Goal: Communication & Community: Answer question/provide support

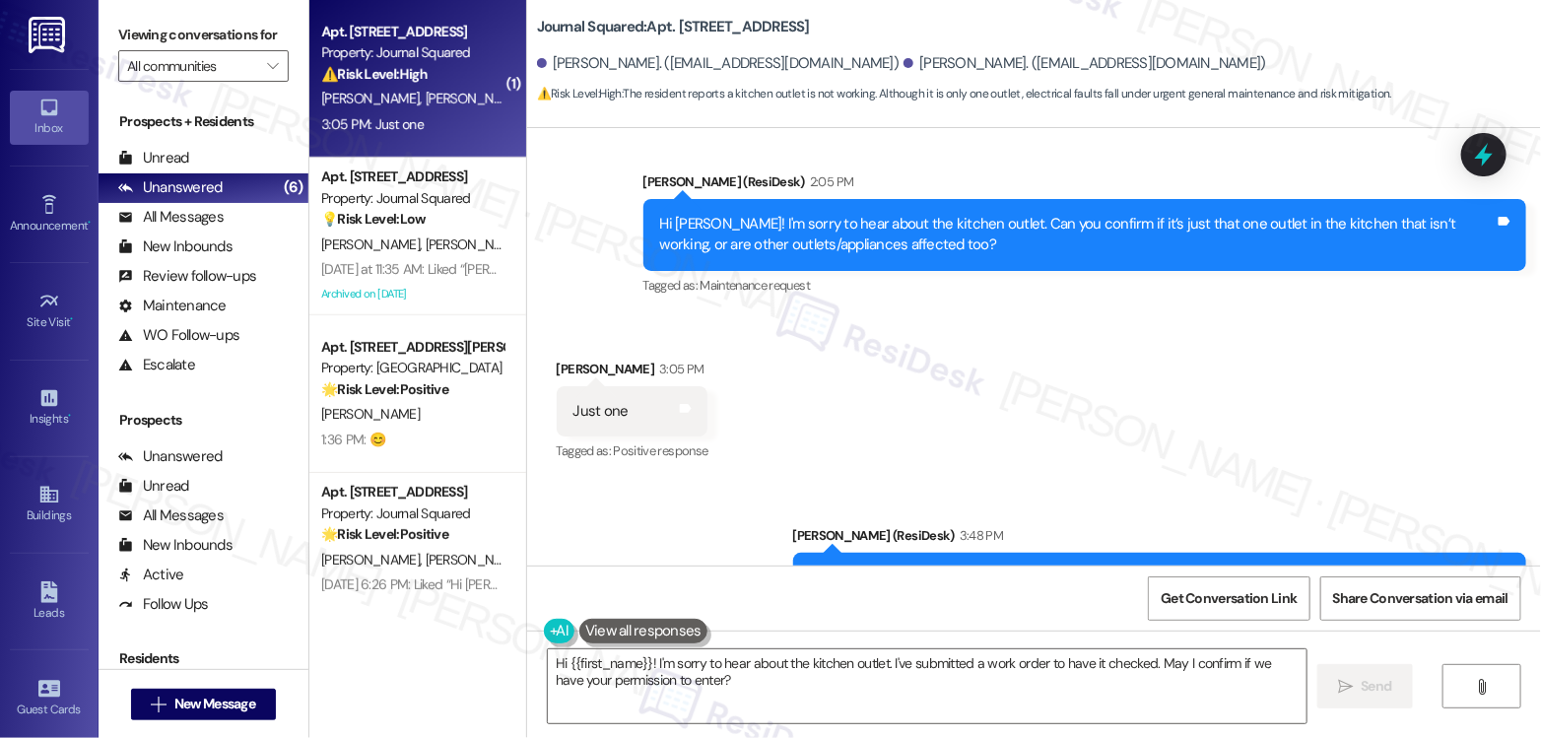
scroll to position [52436, 0]
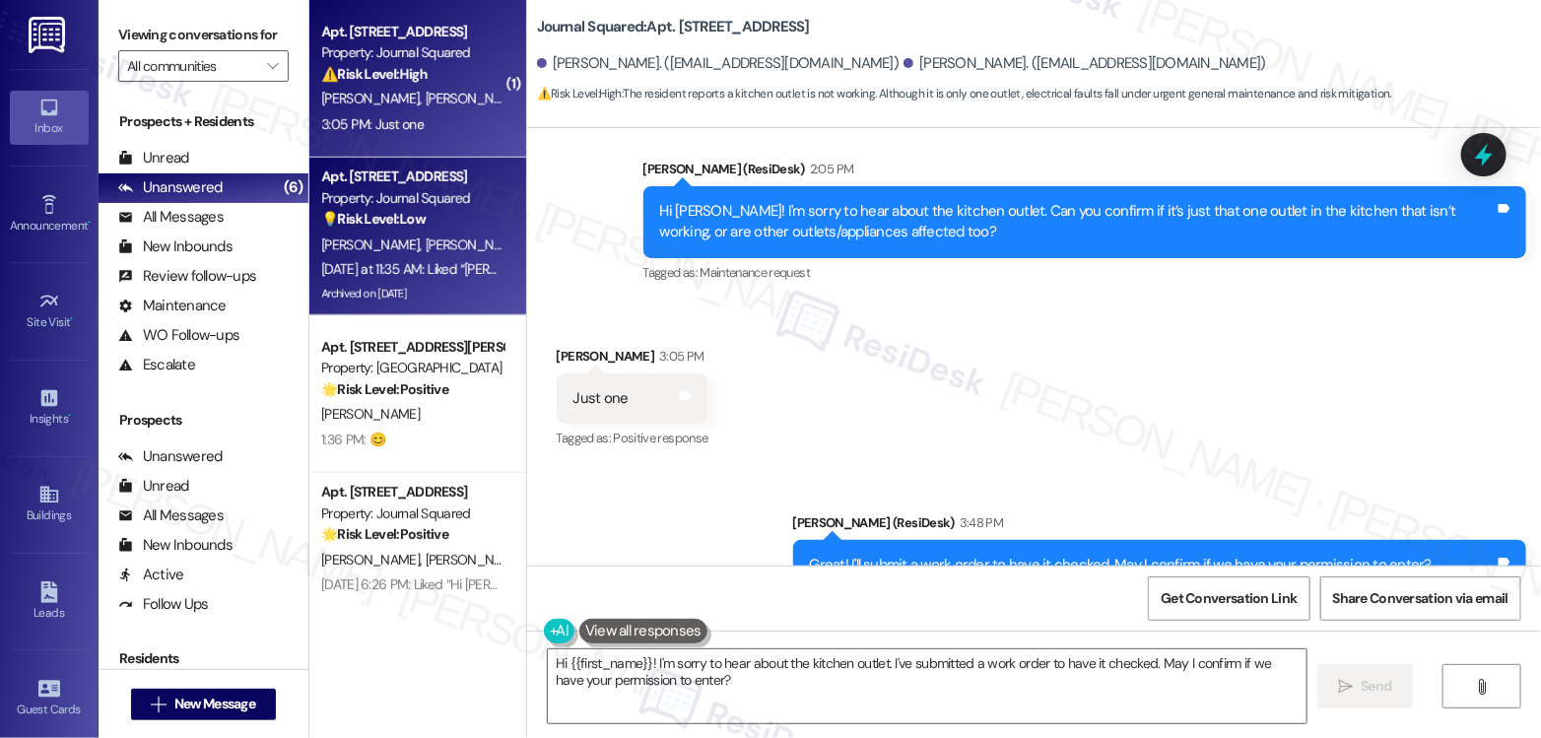
click at [349, 206] on div "Property: Journal Squared" at bounding box center [412, 198] width 182 height 21
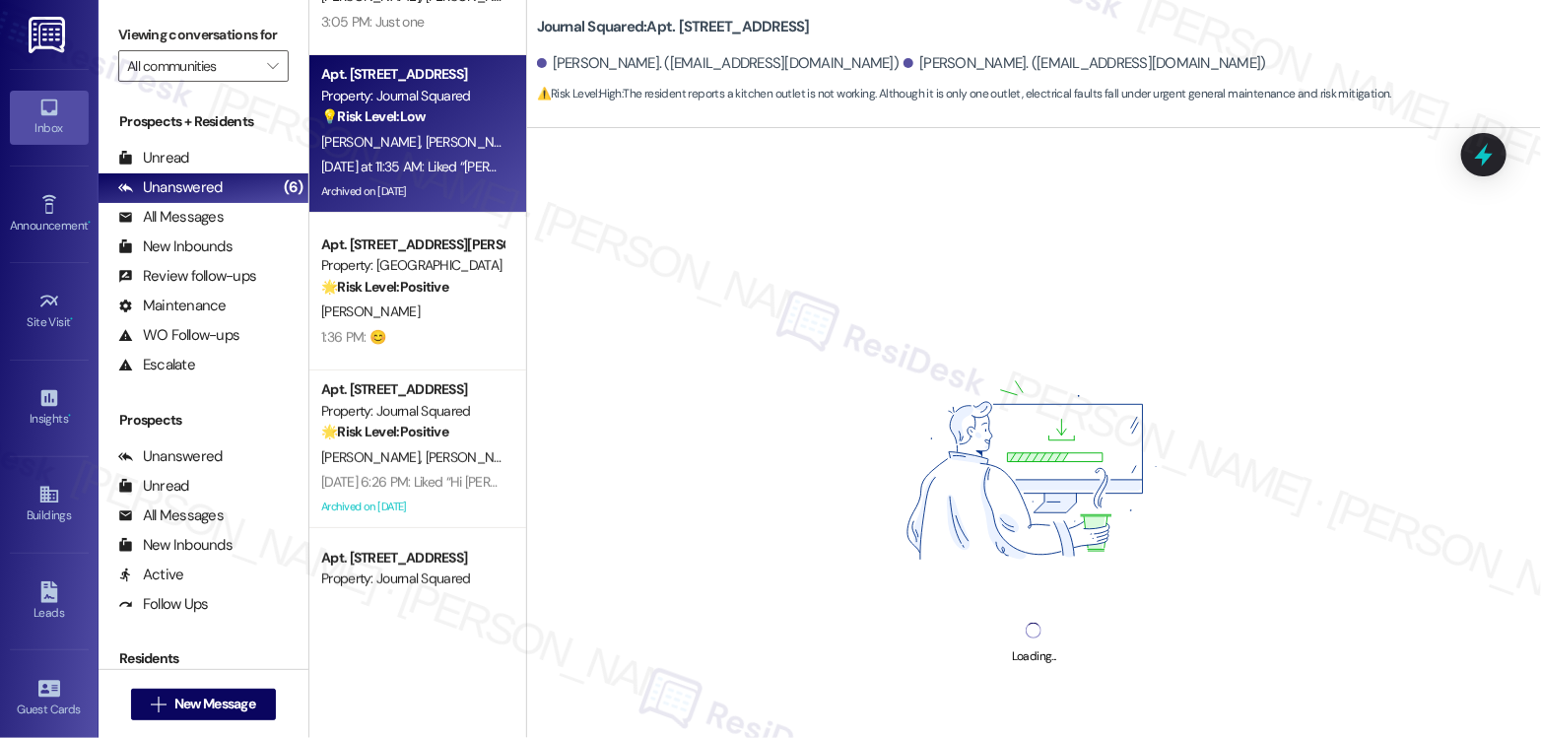
scroll to position [189, 0]
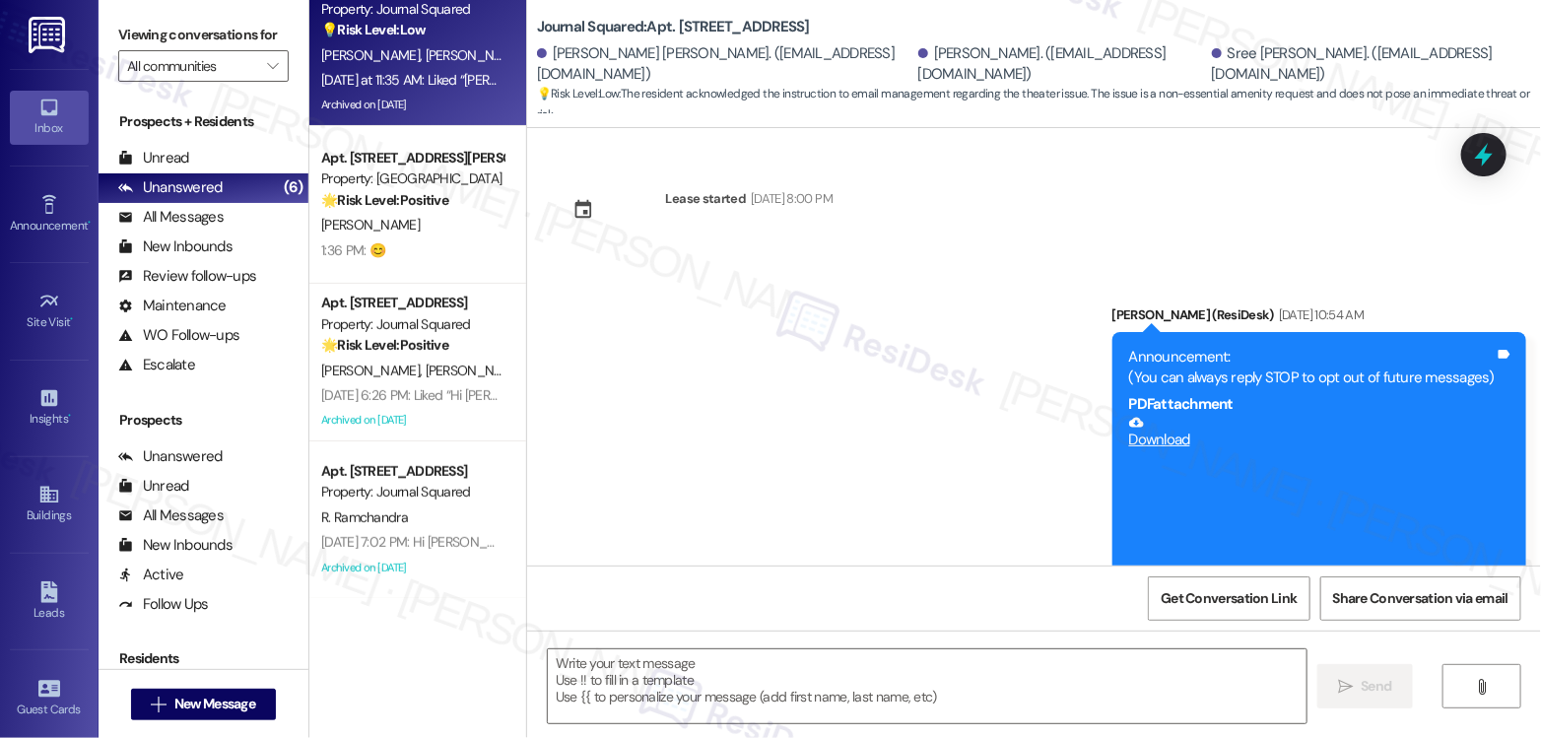
type textarea "Fetching suggested responses. Please feel free to read through the conversation…"
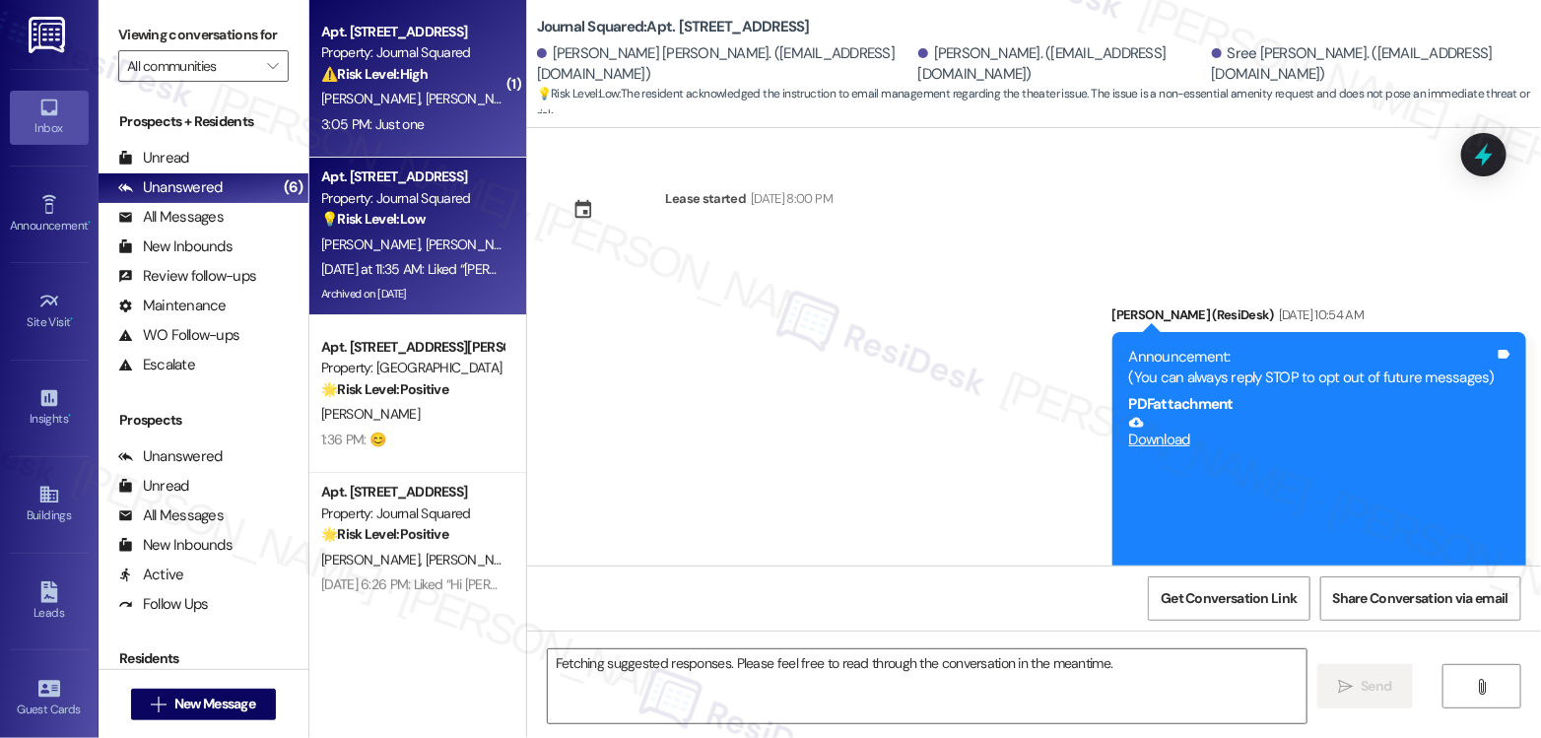
scroll to position [37715, 0]
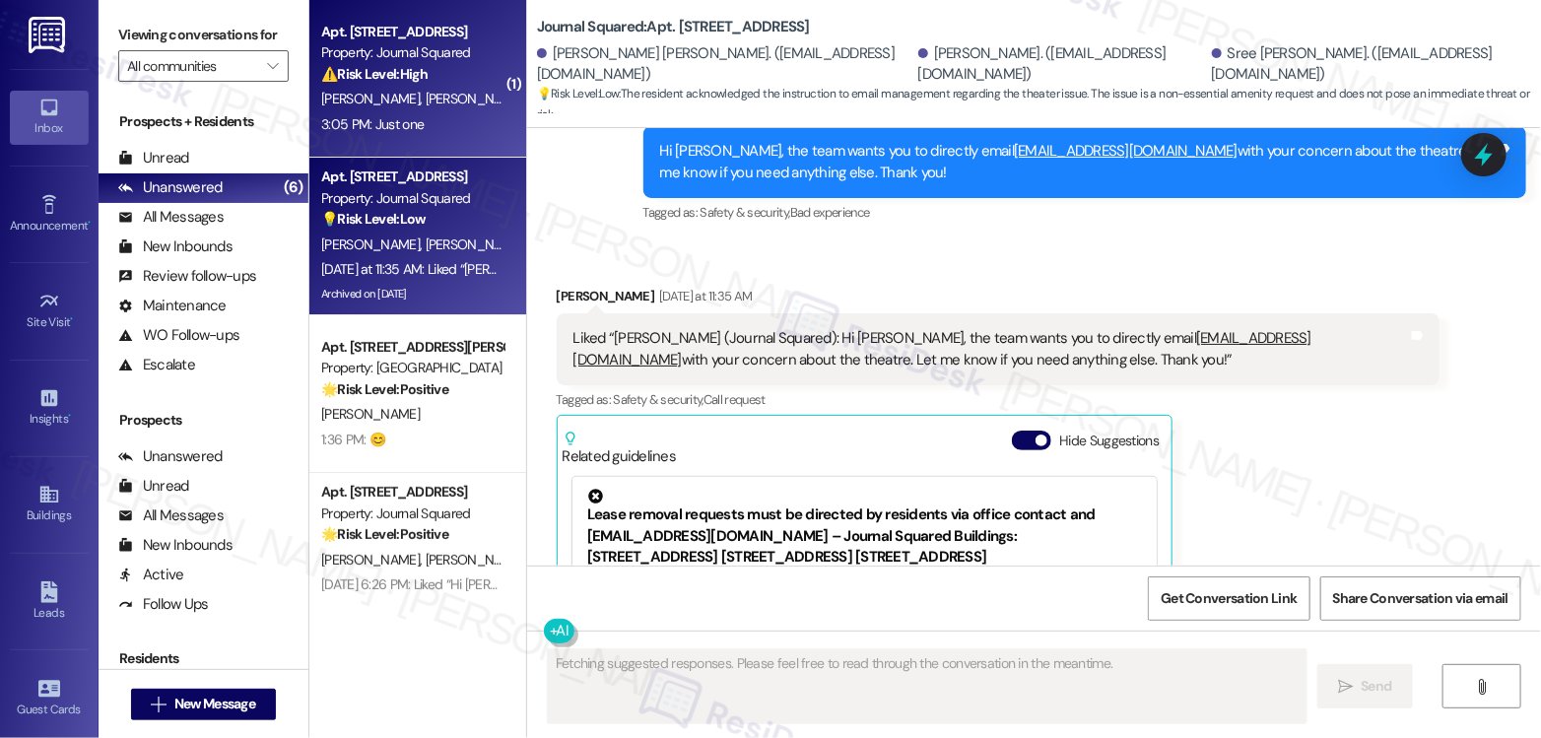
click at [425, 106] on span "[PERSON_NAME]" at bounding box center [474, 99] width 99 height 18
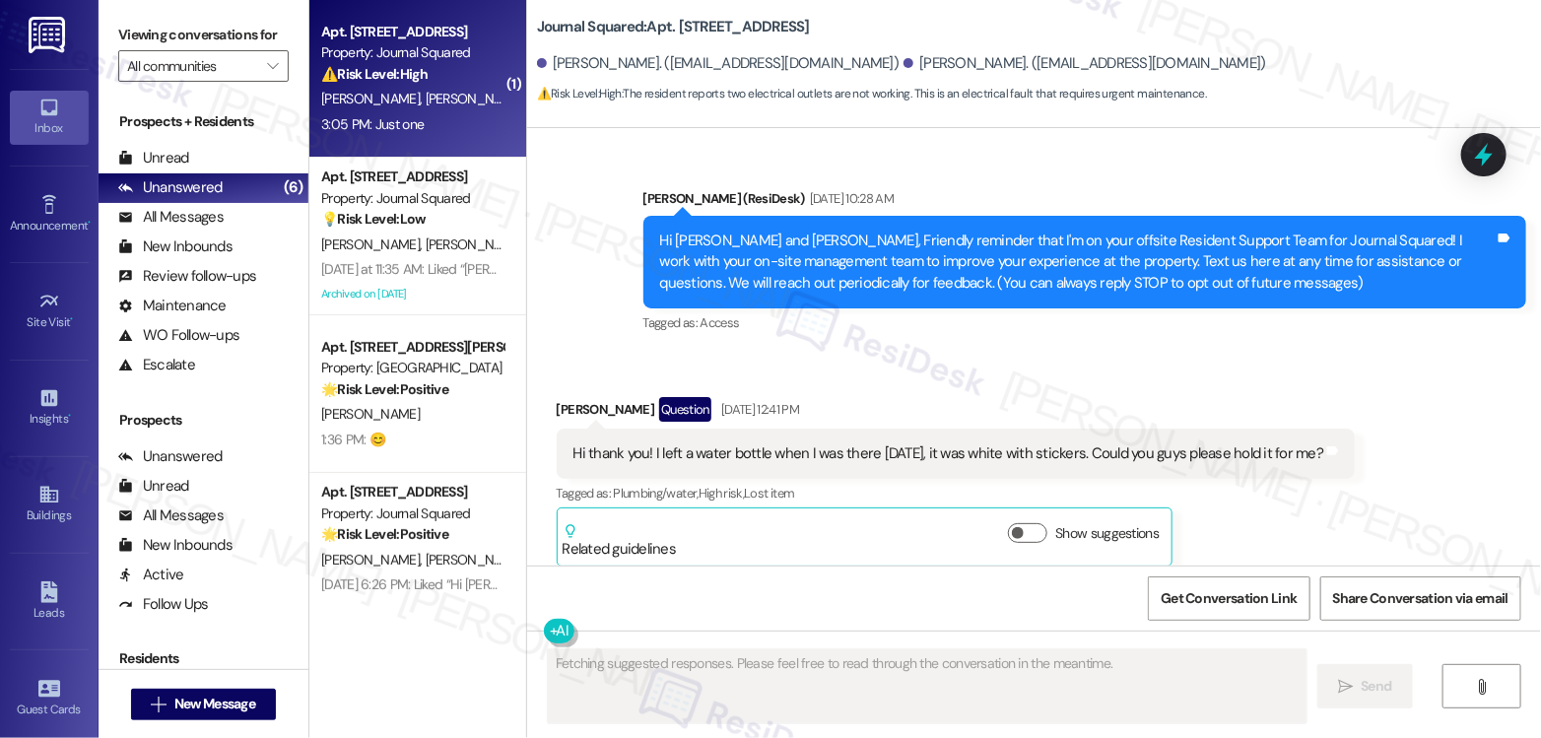
scroll to position [52606, 0]
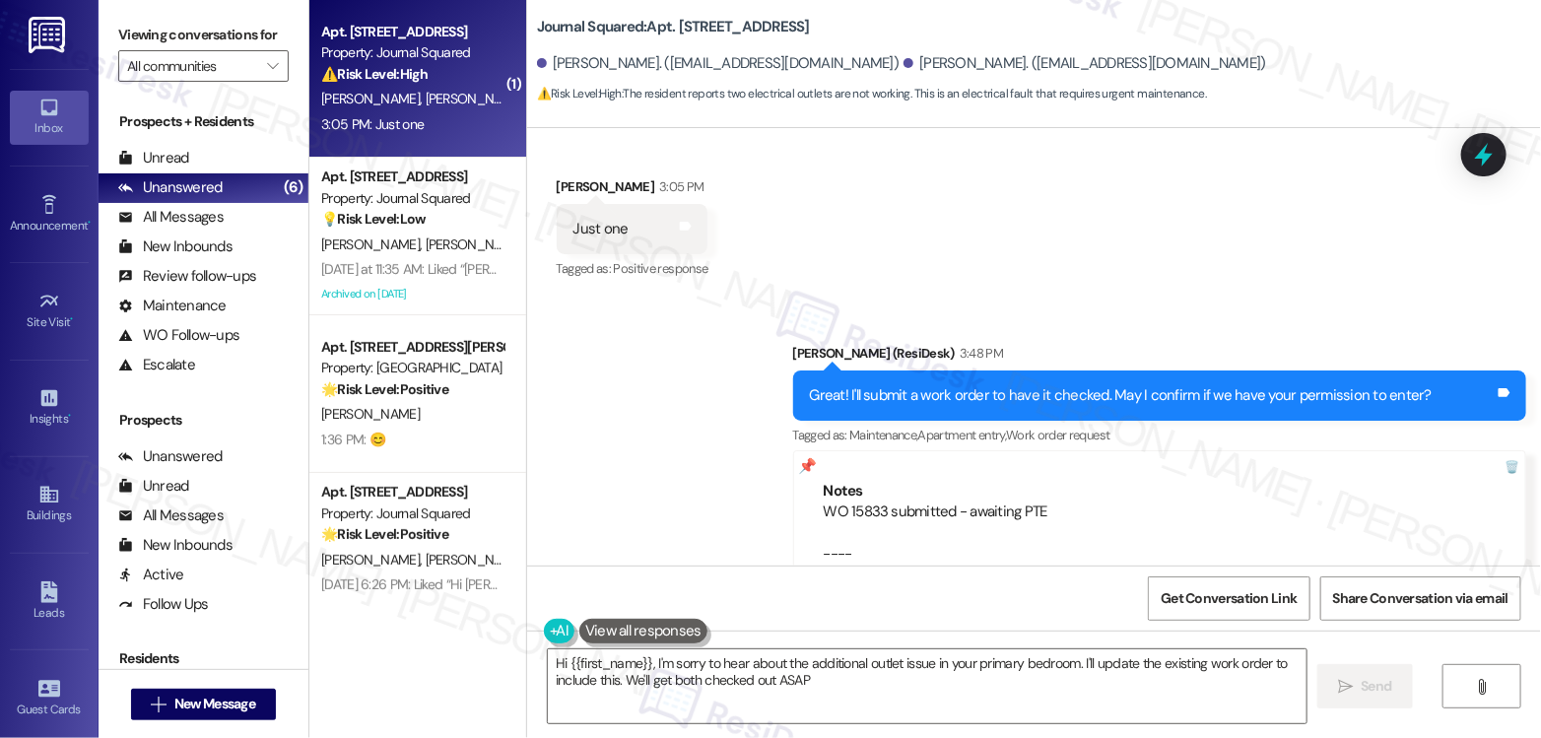
type textarea "Hi {{first_name}}, I'm sorry to hear about the additional outlet issue in your …"
click at [1024, 530] on div "Yes and actually the outlet in my bedroom is having the same issue the primary …" at bounding box center [851, 732] width 557 height 21
click at [1022, 530] on div "Yes and actually the outlet in my bedroom is having the same issue the primary …" at bounding box center [851, 732] width 557 height 21
click at [1108, 370] on div "Great! I'll submit a work order to have it checked. May I confirm if we have yo…" at bounding box center [1160, 395] width 734 height 50
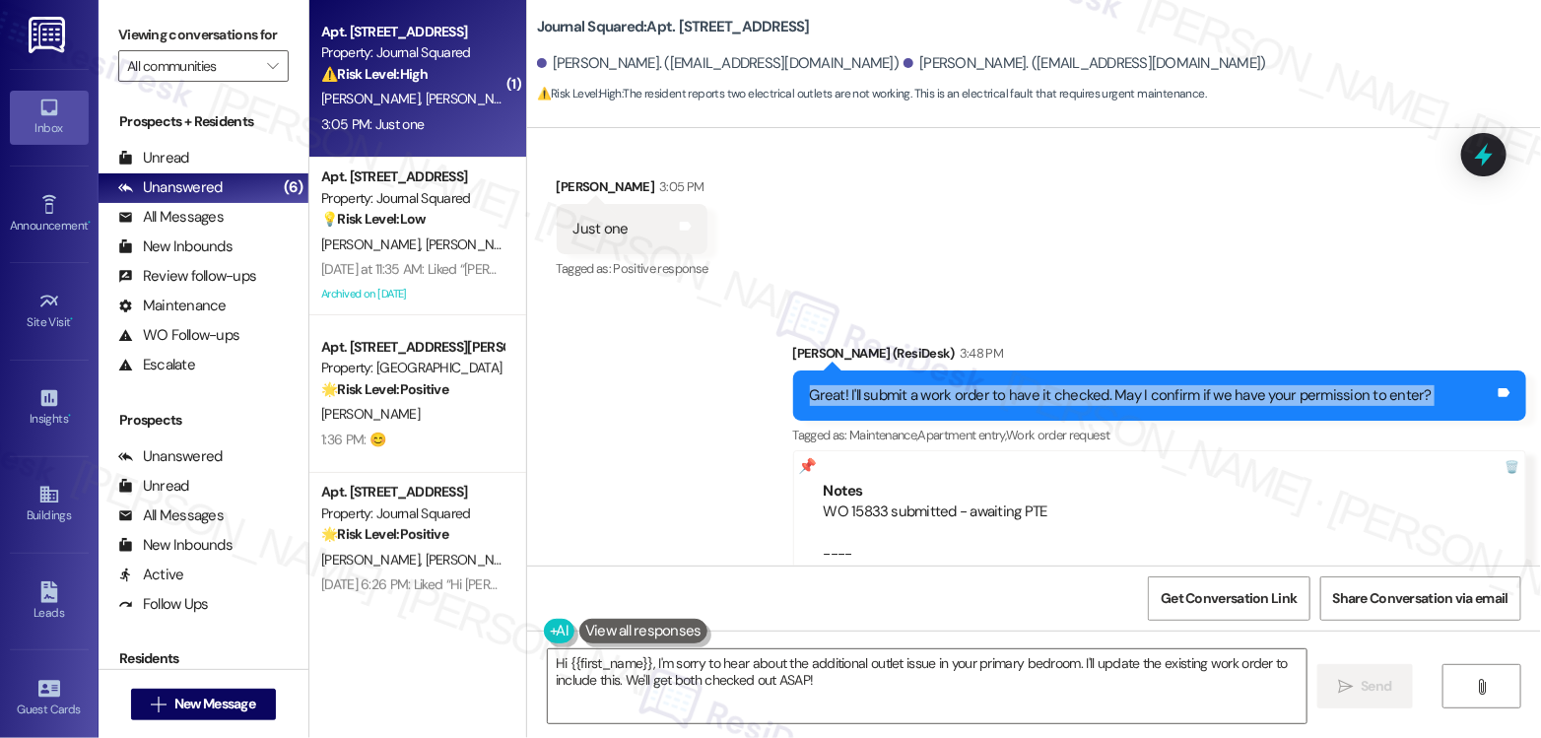
click at [1108, 370] on div "Great! I'll submit a work order to have it checked. May I confirm if we have yo…" at bounding box center [1160, 395] width 734 height 50
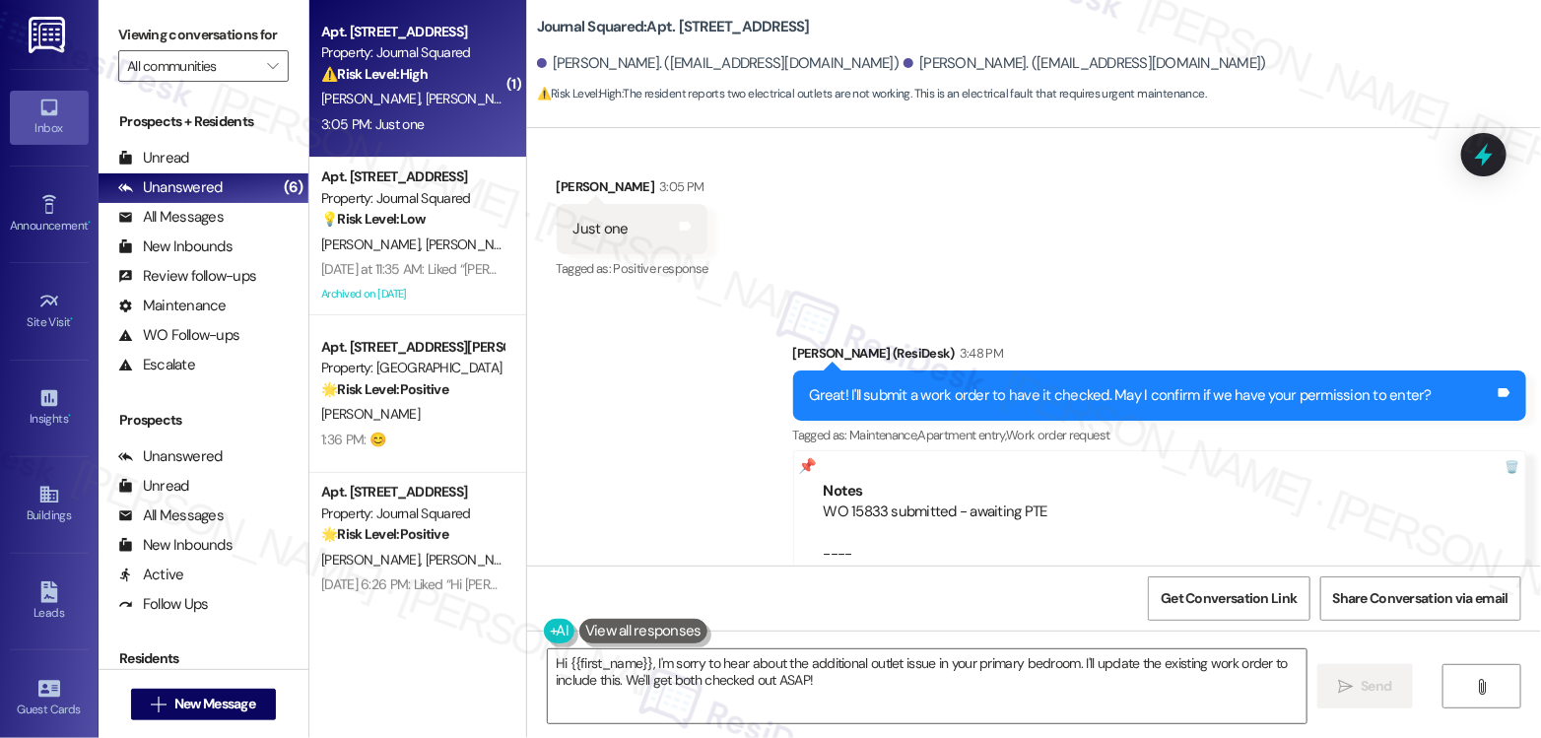
click at [167, 5] on div "Viewing conversations for All communities " at bounding box center [204, 50] width 210 height 101
click at [271, 30] on label "Viewing conversations for" at bounding box center [203, 35] width 170 height 31
click at [845, 530] on textarea "Hi {{first_name}}, I'm sorry to hear about the additional outlet issue in your …" at bounding box center [927, 686] width 759 height 74
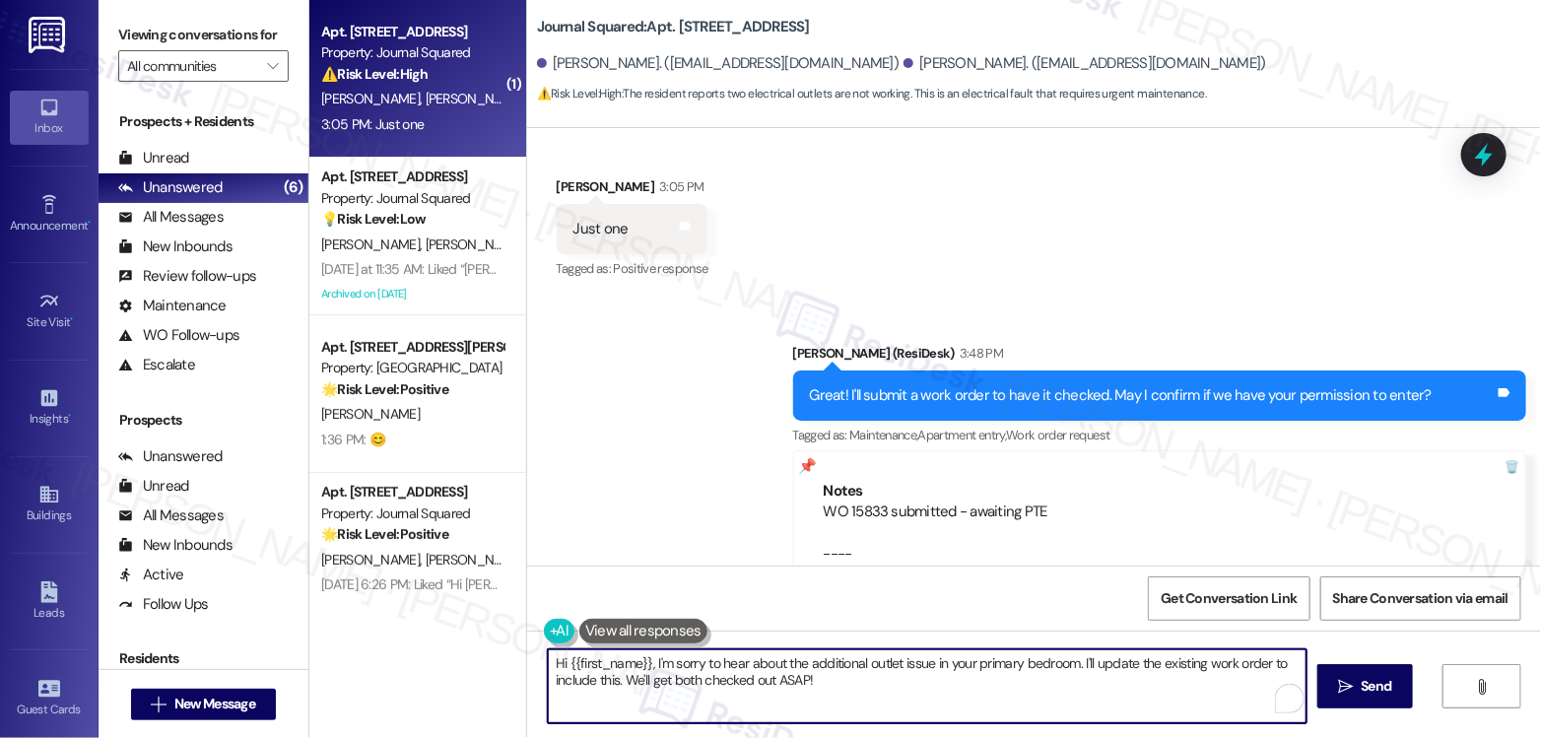
click at [845, 530] on textarea "Hi {{first_name}}, I'm sorry to hear about the additional outlet issue in your …" at bounding box center [927, 686] width 759 height 74
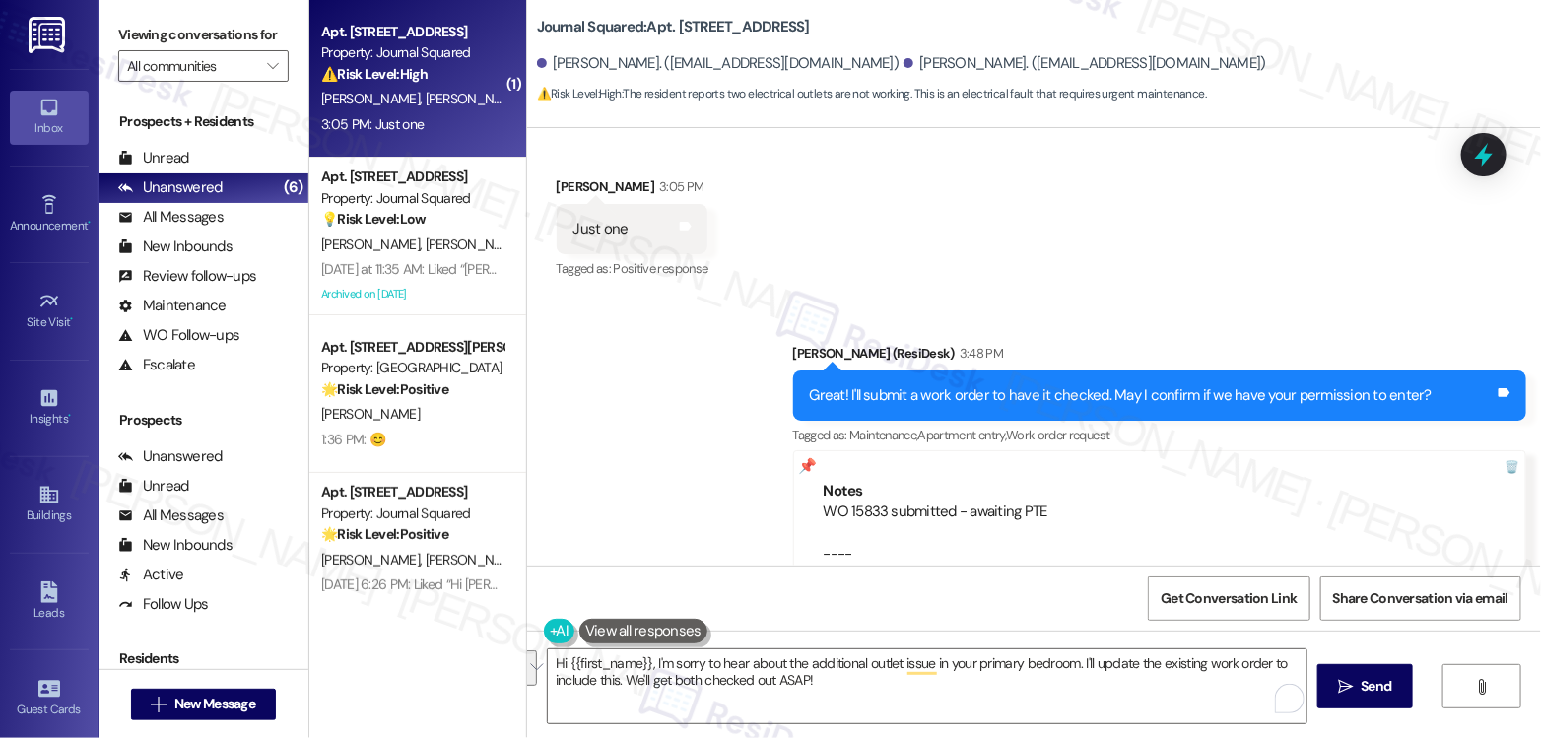
click at [229, 14] on div "Viewing conversations for All communities " at bounding box center [204, 50] width 210 height 101
click at [1108, 530] on div "Received via SMS [PERSON_NAME] Question 4:17 PM Yes and actually the outlet in …" at bounding box center [1034, 716] width 1014 height 170
drag, startPoint x: 891, startPoint y: 277, endPoint x: 1025, endPoint y: 276, distance: 135.0
click at [1028, 450] on div "Notes WO 15833 submitted - awaiting PTE ---- From [EMAIL_ADDRESS][PERSON_NAME][…" at bounding box center [1160, 533] width 734 height 166
copy div "WO 15833 submitted"
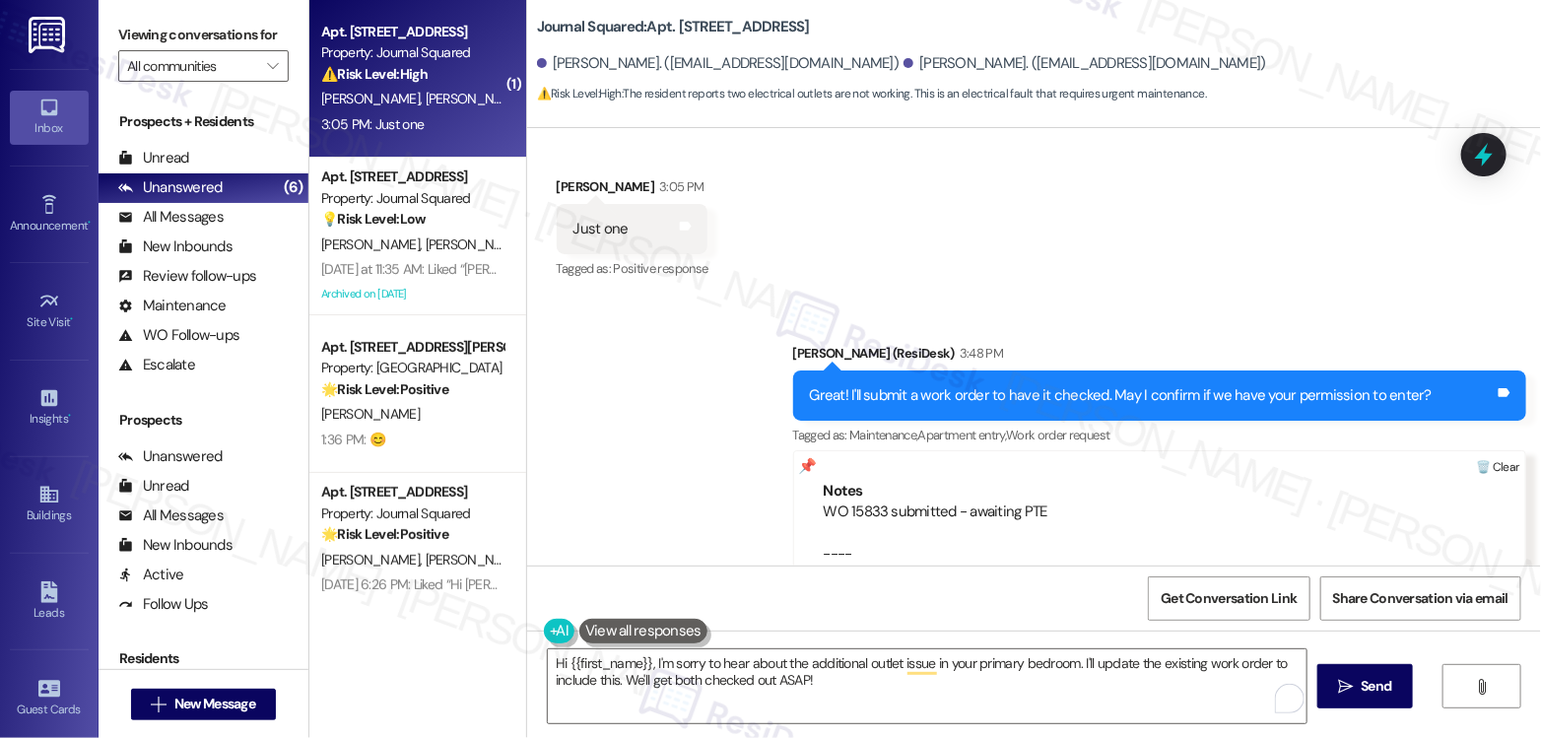
click at [1108, 451] on div at bounding box center [1497, 467] width 55 height 33
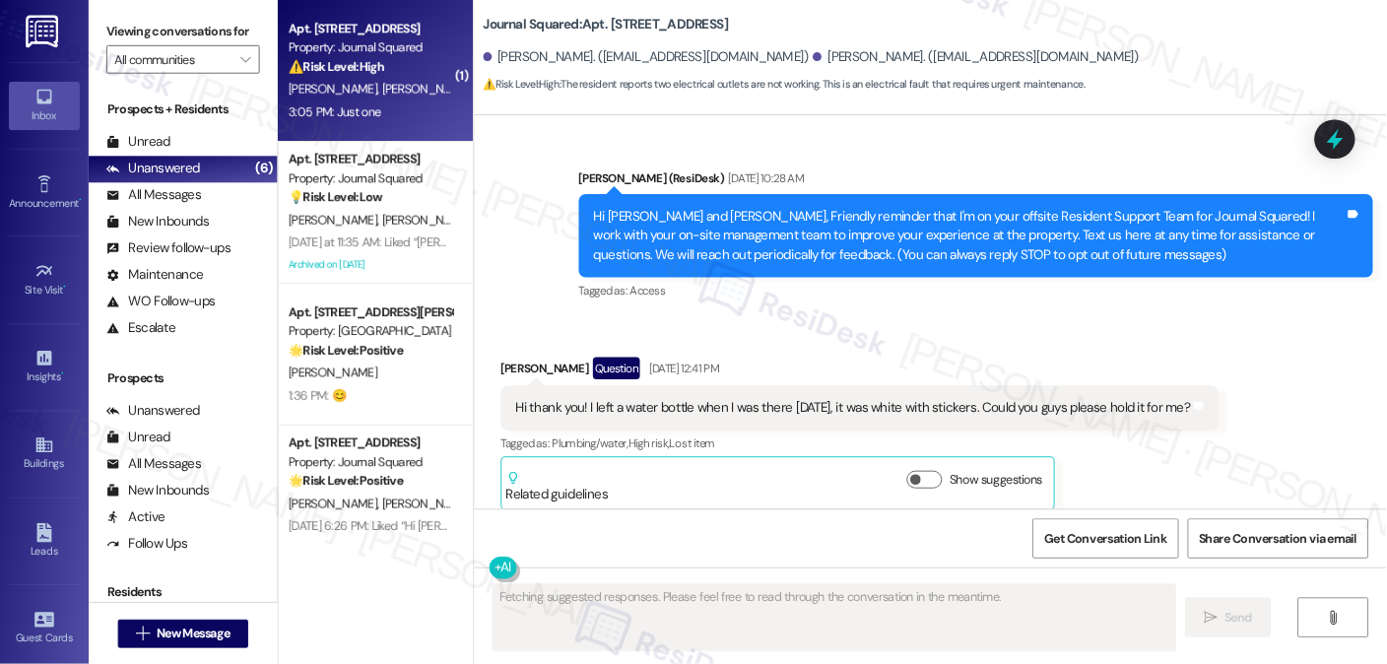
scroll to position [52438, 0]
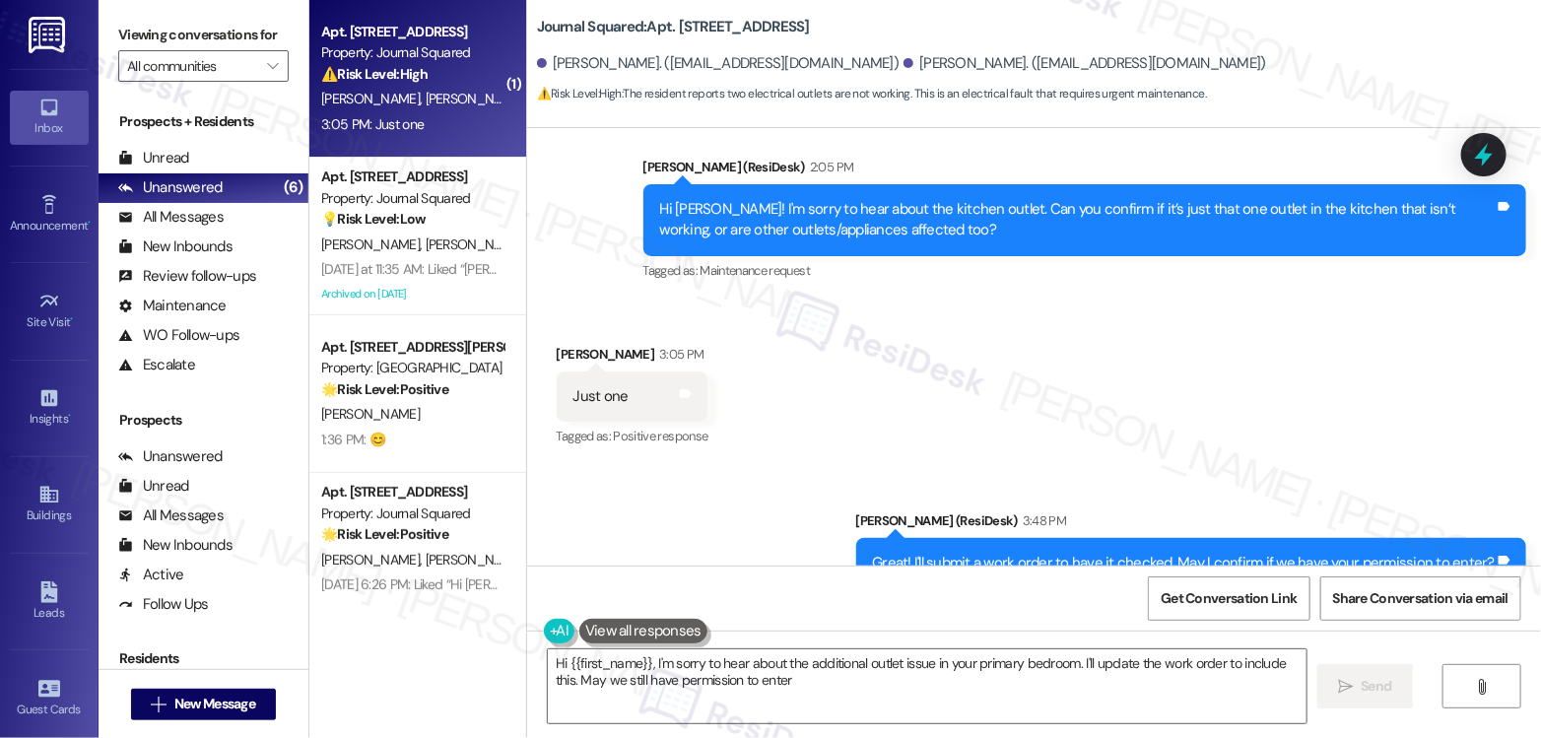
type textarea "Hi {{first_name}}, I'm sorry to hear about the additional outlet issue in your …"
click at [930, 530] on div "Yes and actually the outlet in my bedroom is having the same issue the primary …" at bounding box center [851, 732] width 557 height 21
click at [733, 530] on textarea "Hi {{first_name}}, I'm sorry to hear about the additional outlet issue in your …" at bounding box center [927, 686] width 759 height 74
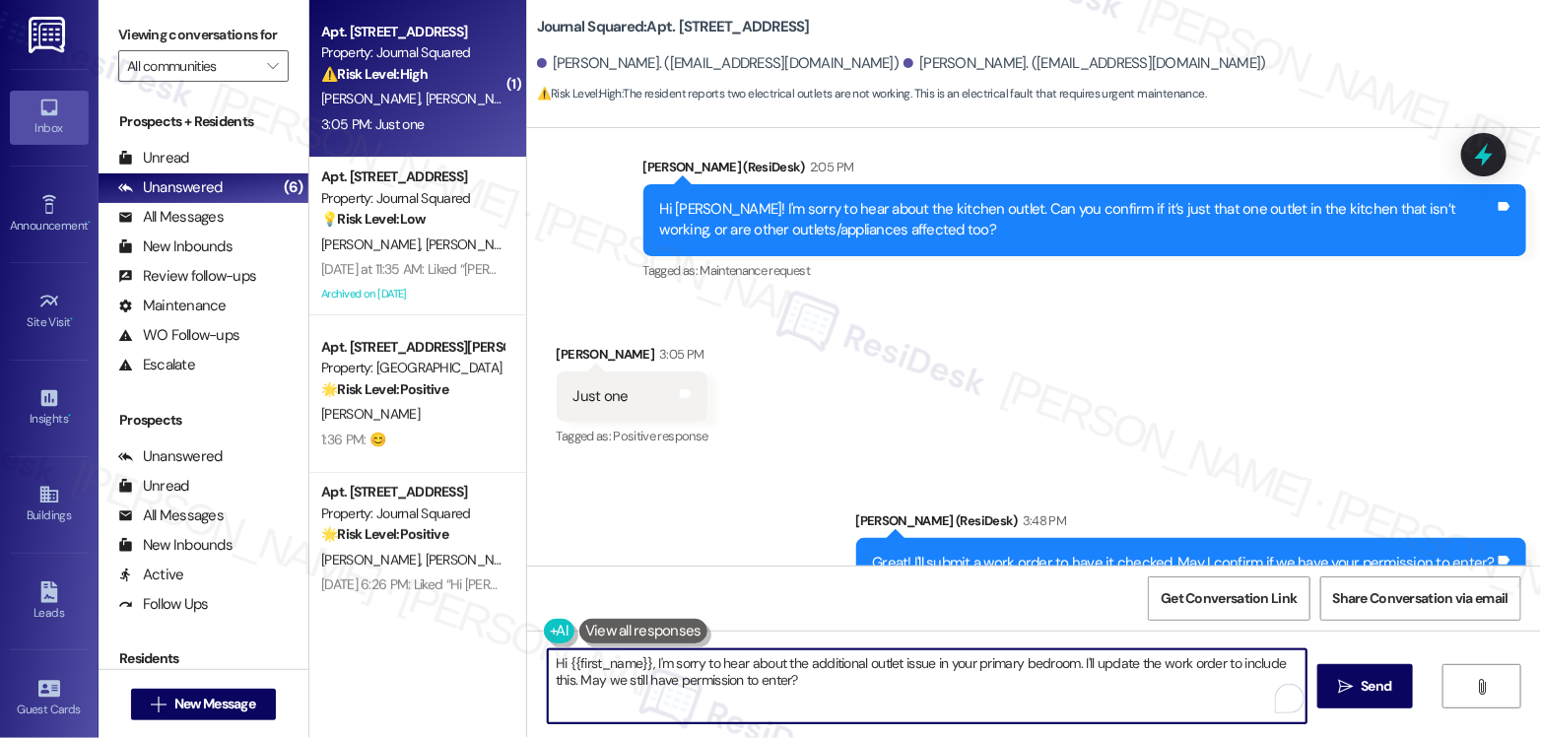
click at [733, 530] on textarea "Hi {{first_name}}, I'm sorry to hear about the additional outlet issue in your …" at bounding box center [927, 686] width 759 height 74
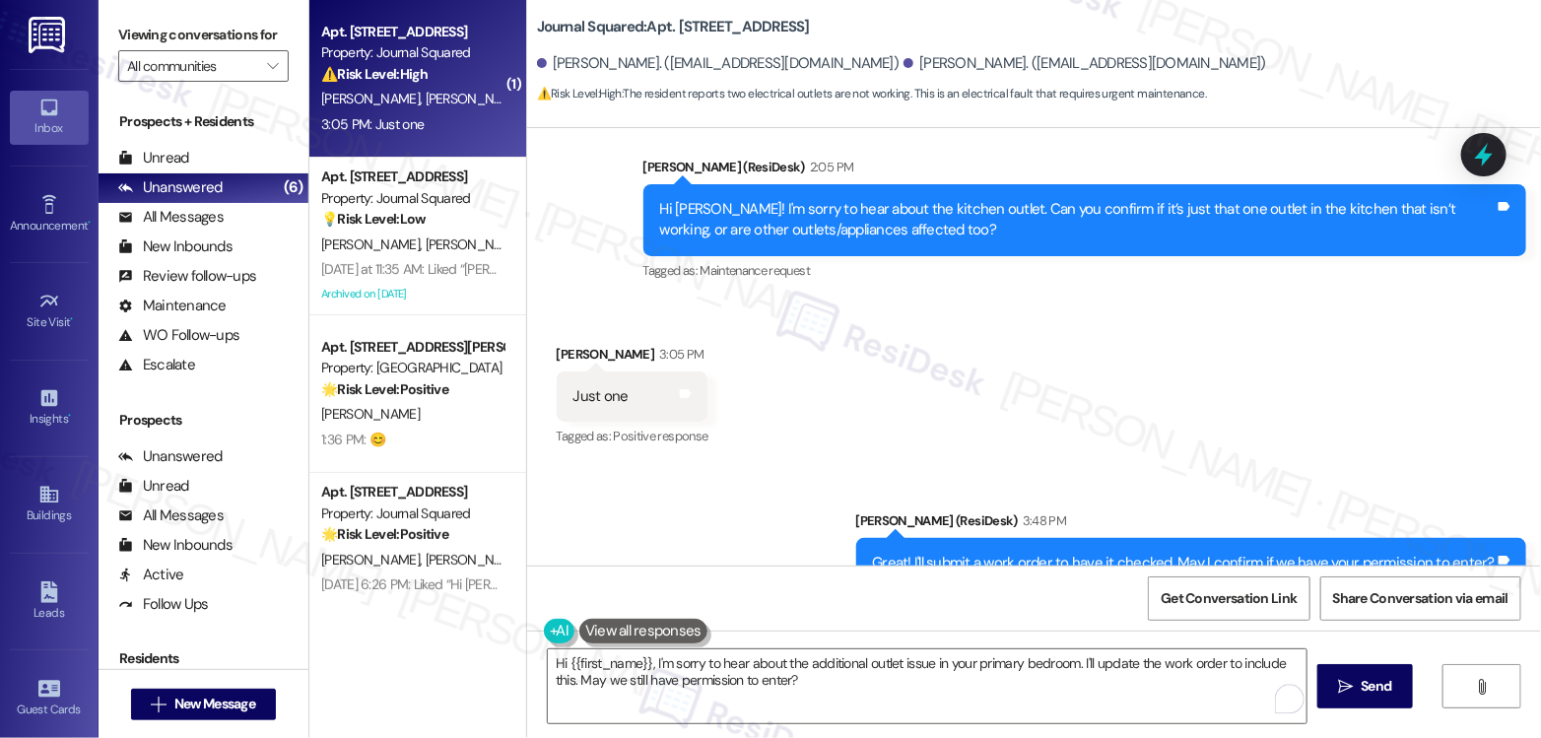
click at [666, 530] on div "Yes and actually the outlet in my bedroom is having the same issue the primary …" at bounding box center [859, 732] width 605 height 50
click at [912, 530] on div "Great! I'll submit a work order to have it checked. May I confirm if we have yo…" at bounding box center [1191, 563] width 671 height 50
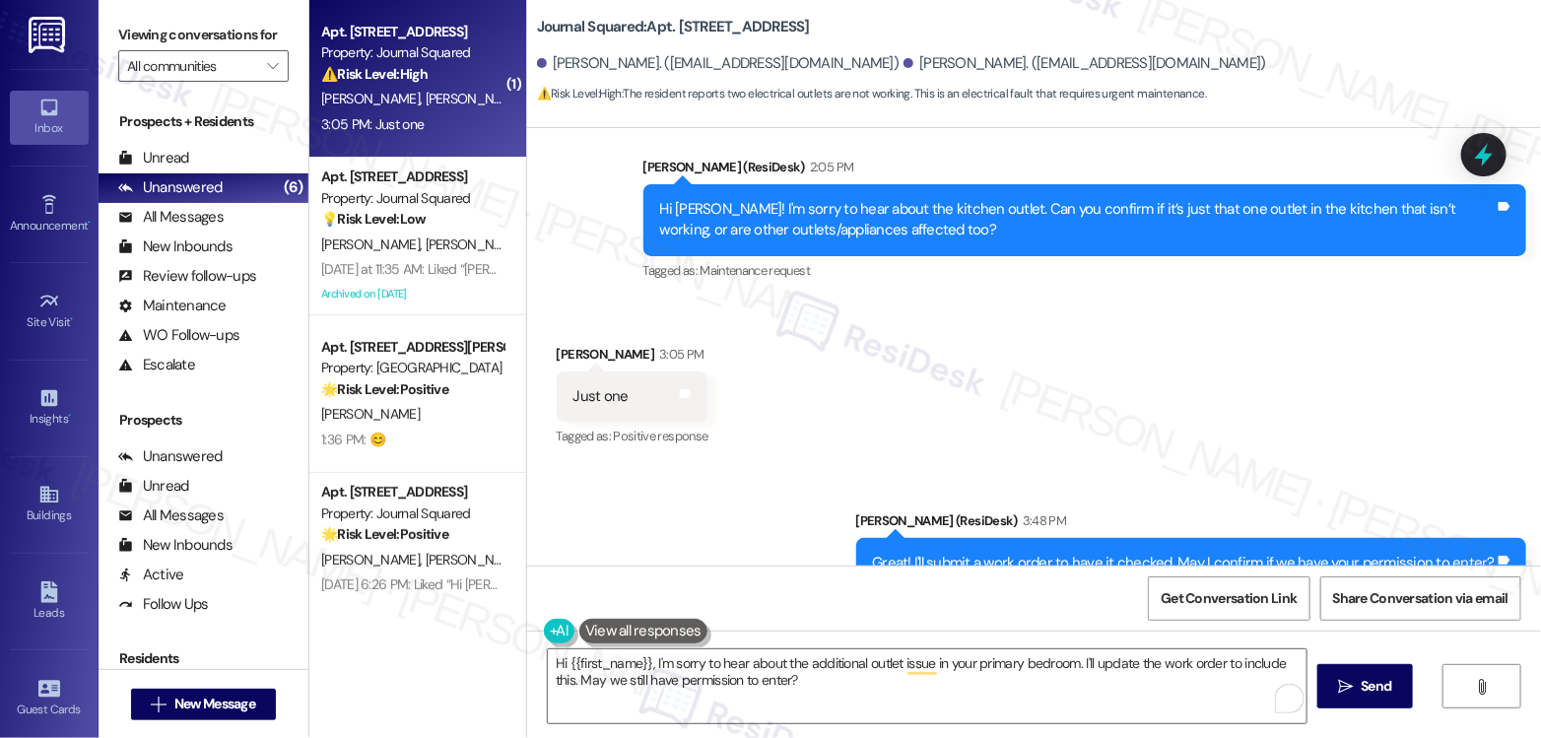
click at [912, 530] on div "Great! I'll submit a work order to have it checked. May I confirm if we have yo…" at bounding box center [1191, 563] width 671 height 50
click at [232, 33] on label "Viewing conversations for" at bounding box center [203, 35] width 170 height 31
click at [942, 530] on textarea "Hi {{first_name}}, I'm sorry to hear about the additional outlet issue in your …" at bounding box center [927, 686] width 759 height 74
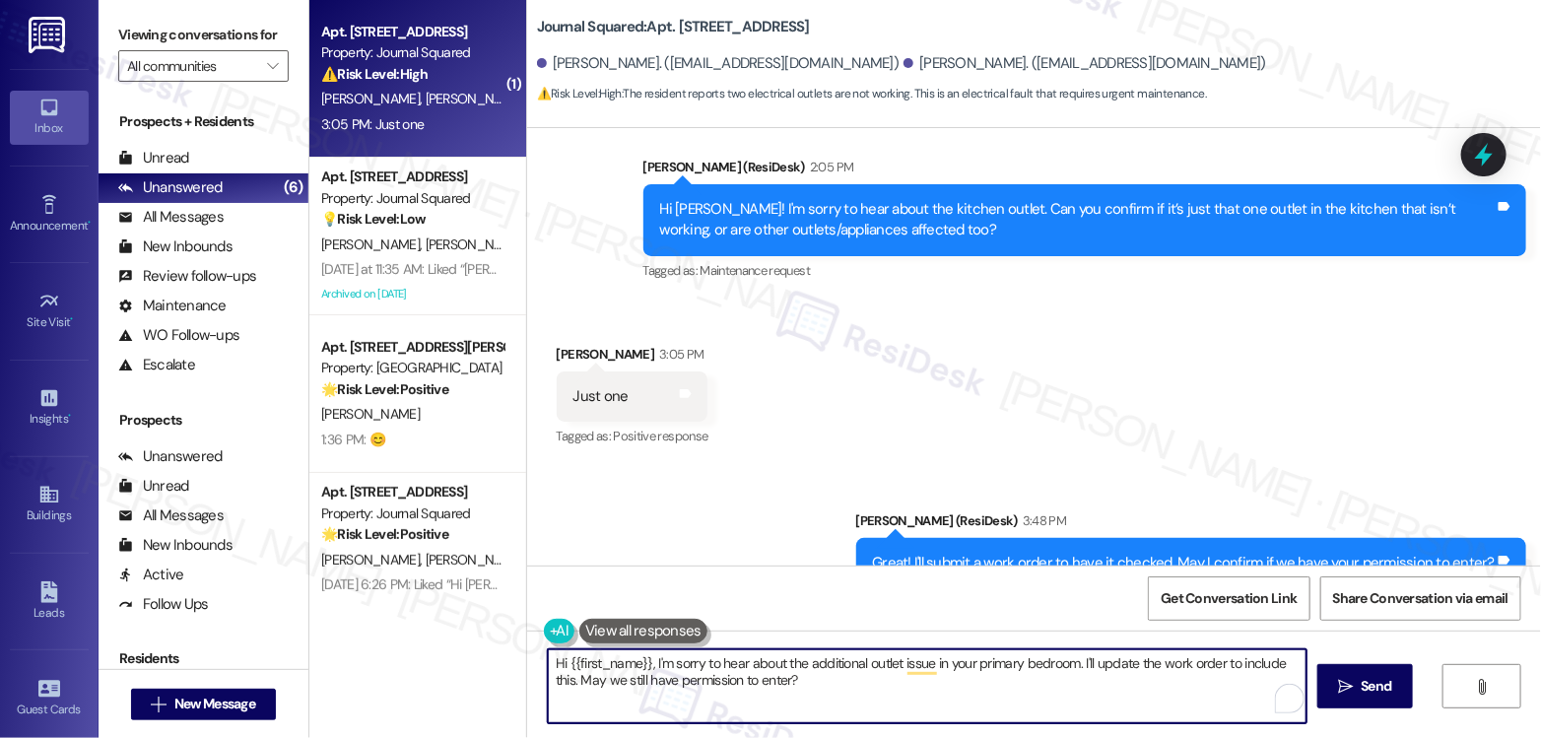
click at [942, 530] on textarea "Hi {{first_name}}, I'm sorry to hear about the additional outlet issue in your …" at bounding box center [927, 686] width 759 height 74
click at [833, 530] on textarea "Hi {{first_name}}, I'm sorry to hear about the additional outlet issue in your …" at bounding box center [927, 686] width 759 height 74
drag, startPoint x: 833, startPoint y: 712, endPoint x: 729, endPoint y: 672, distance: 112.0
click at [729, 530] on textarea "Hi {{first_name}}, I'm sorry to hear about the additional outlet issue in your …" at bounding box center [927, 686] width 759 height 74
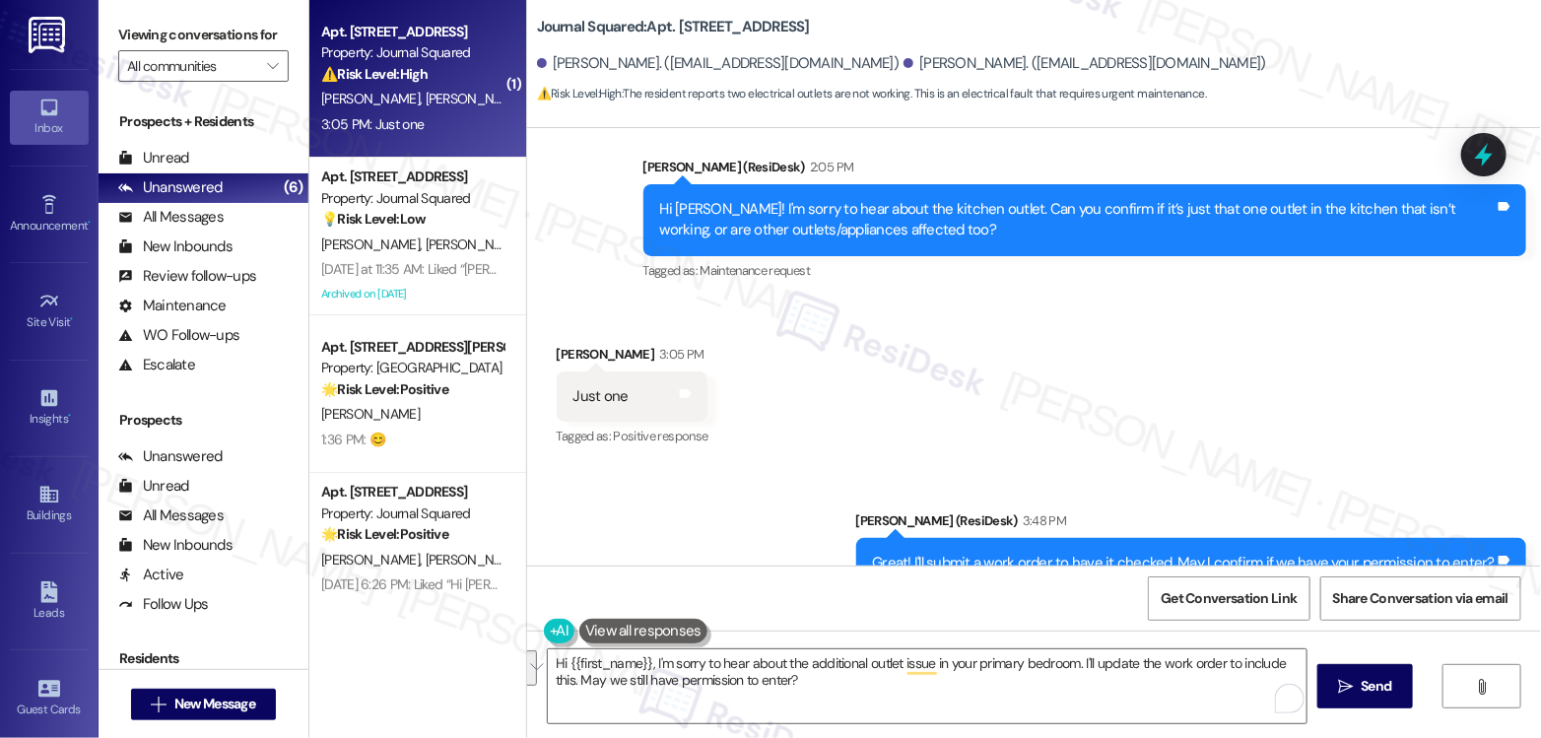
click at [849, 530] on div "[PERSON_NAME] Question 4:17 PM" at bounding box center [859, 693] width 605 height 32
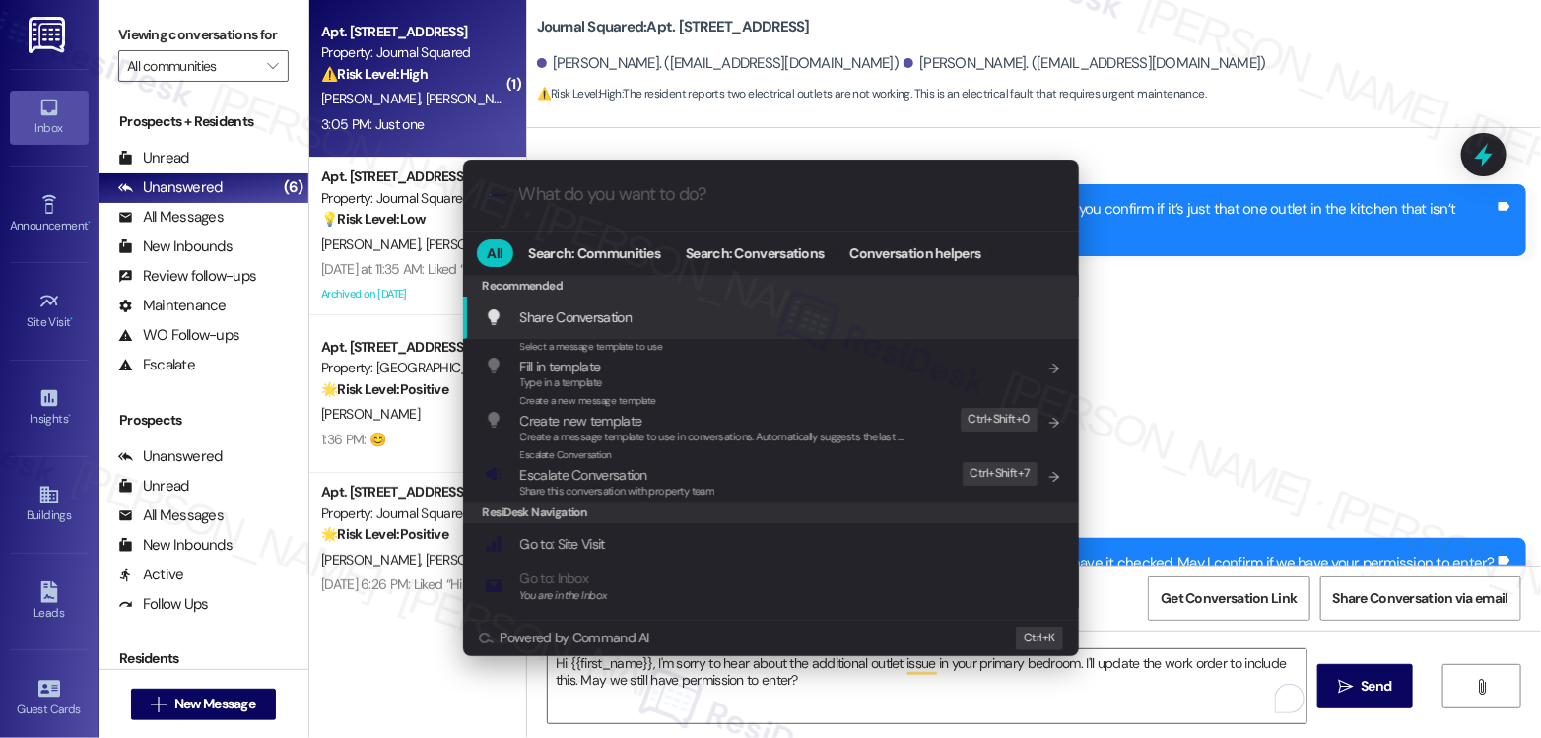
click at [1108, 203] on div ".cls-1{fill:#0a055f;}.cls-2{fill:#0cc4c4;} resideskLogoBlueOrange All Search: C…" at bounding box center [770, 369] width 1541 height 738
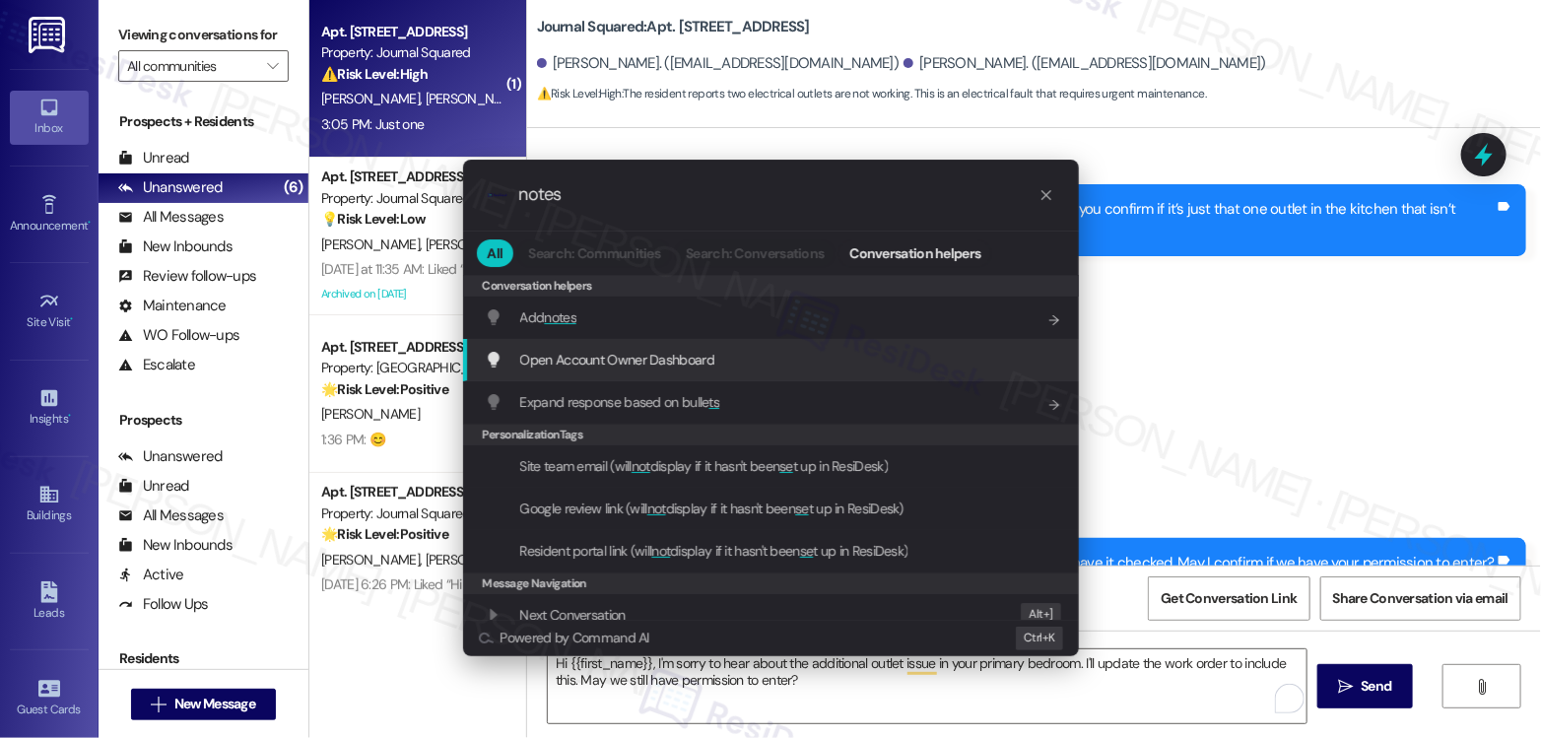
type input "notes"
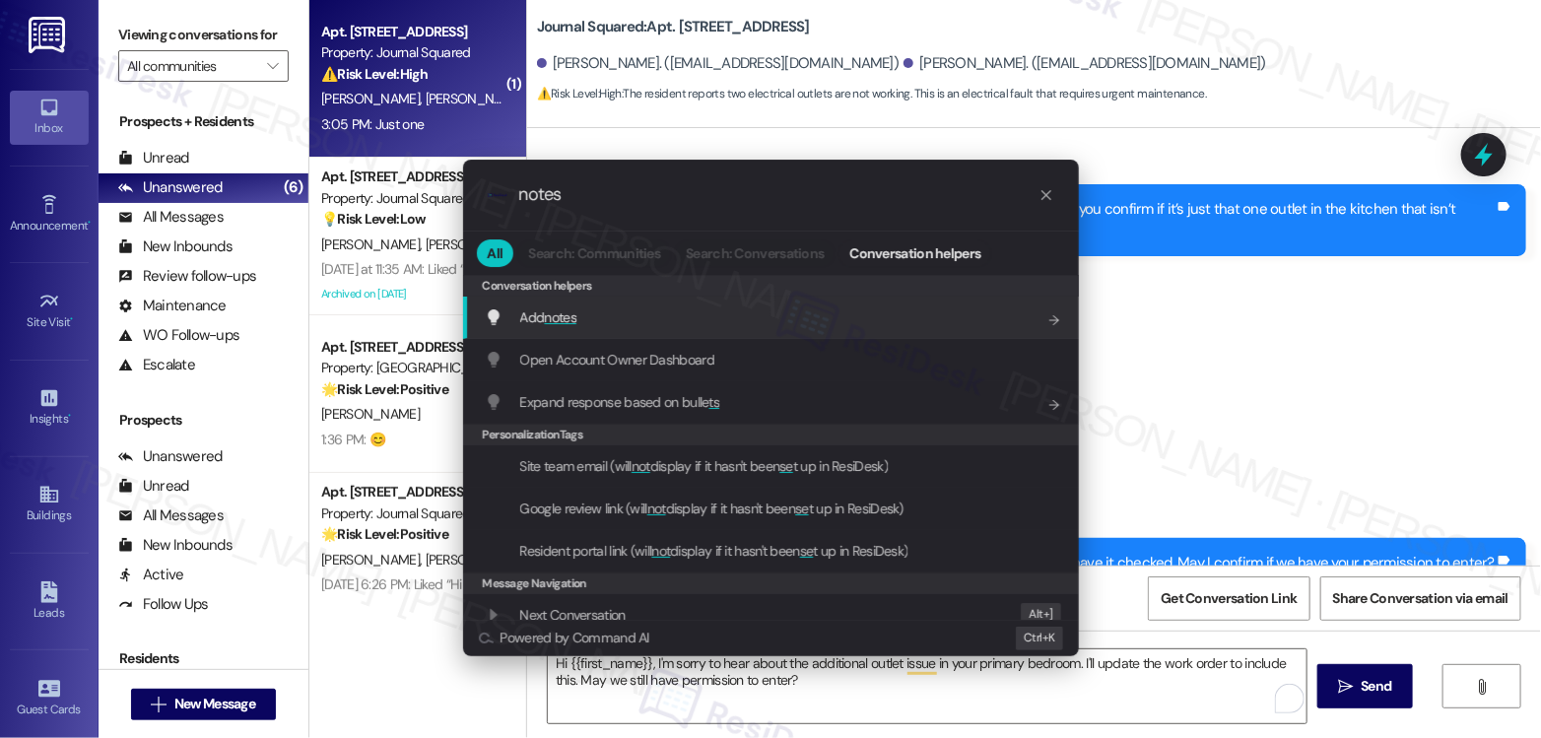
drag, startPoint x: 630, startPoint y: 343, endPoint x: 623, endPoint y: 330, distance: 15.0
click at [623, 330] on div "Add notes Add shortcut" at bounding box center [771, 318] width 616 height 42
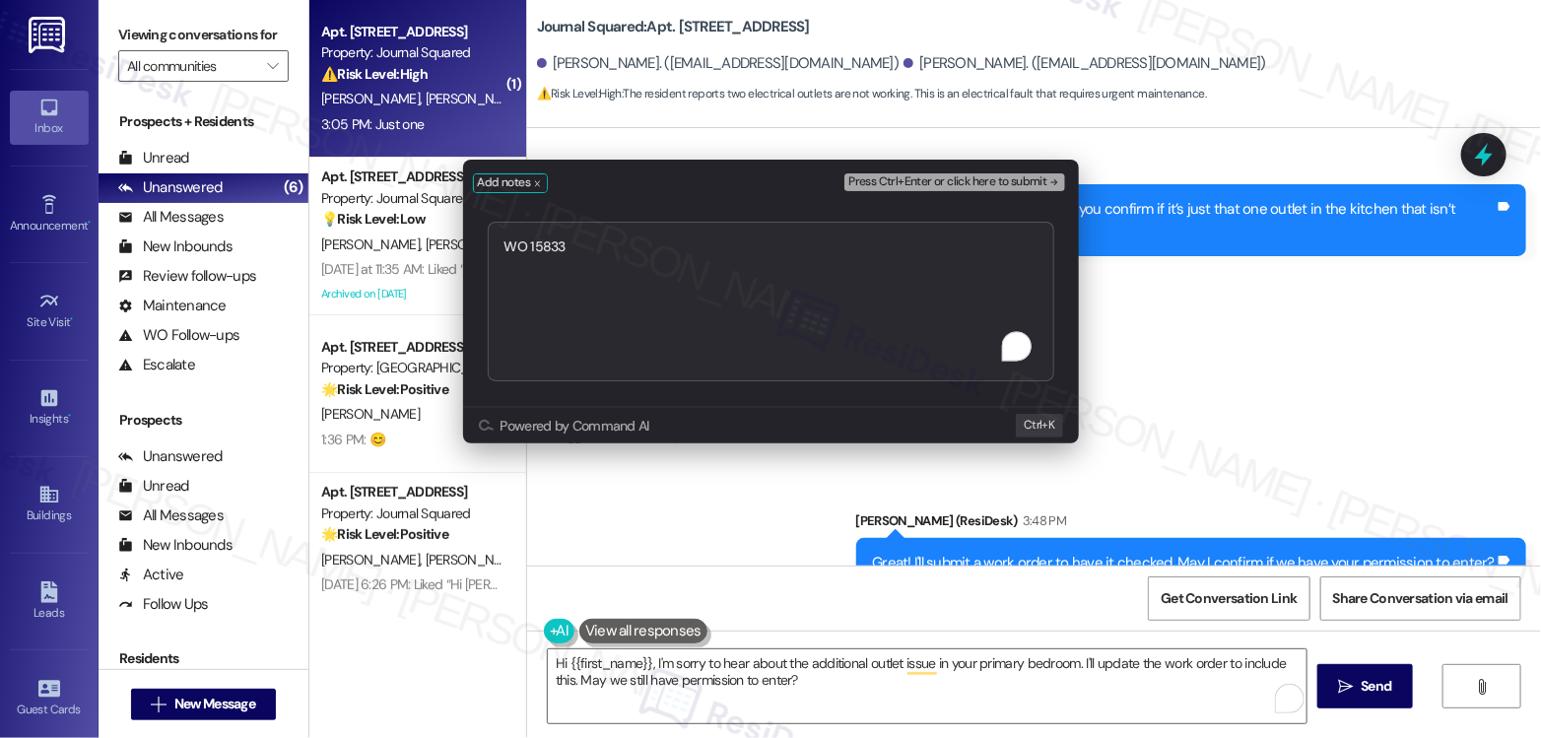
click at [655, 250] on textarea "WO 15833" at bounding box center [771, 302] width 566 height 160
type textarea "WO 15833 submitted"
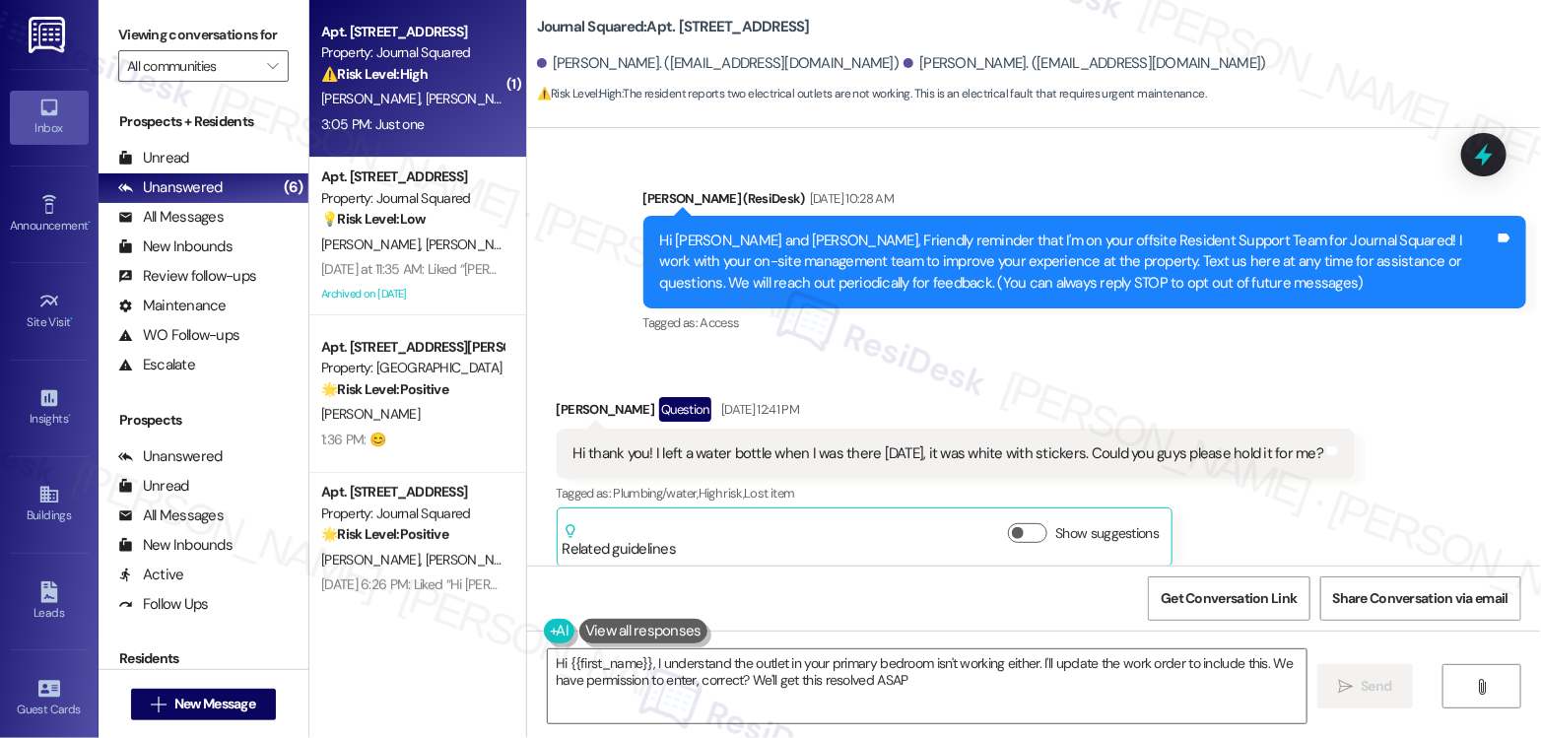
type textarea "Hi {{first_name}}, I understand the outlet in your primary bedroom isn't workin…"
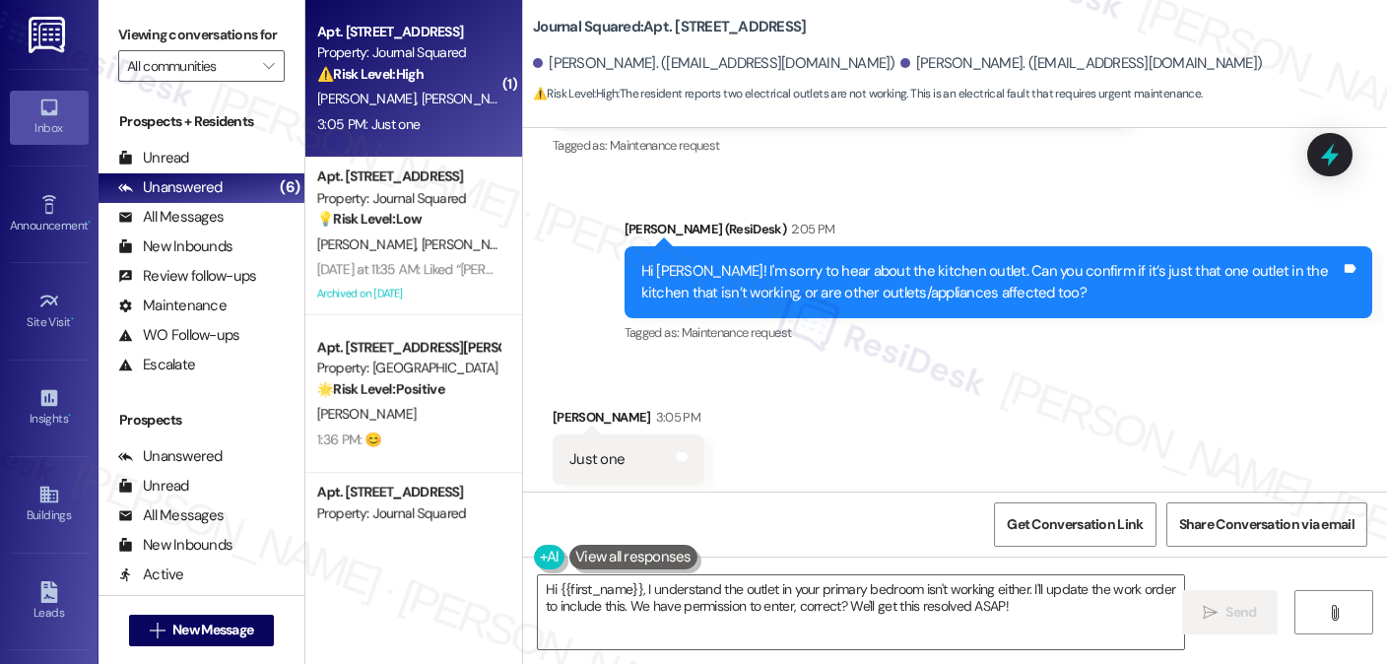
scroll to position [54016, 0]
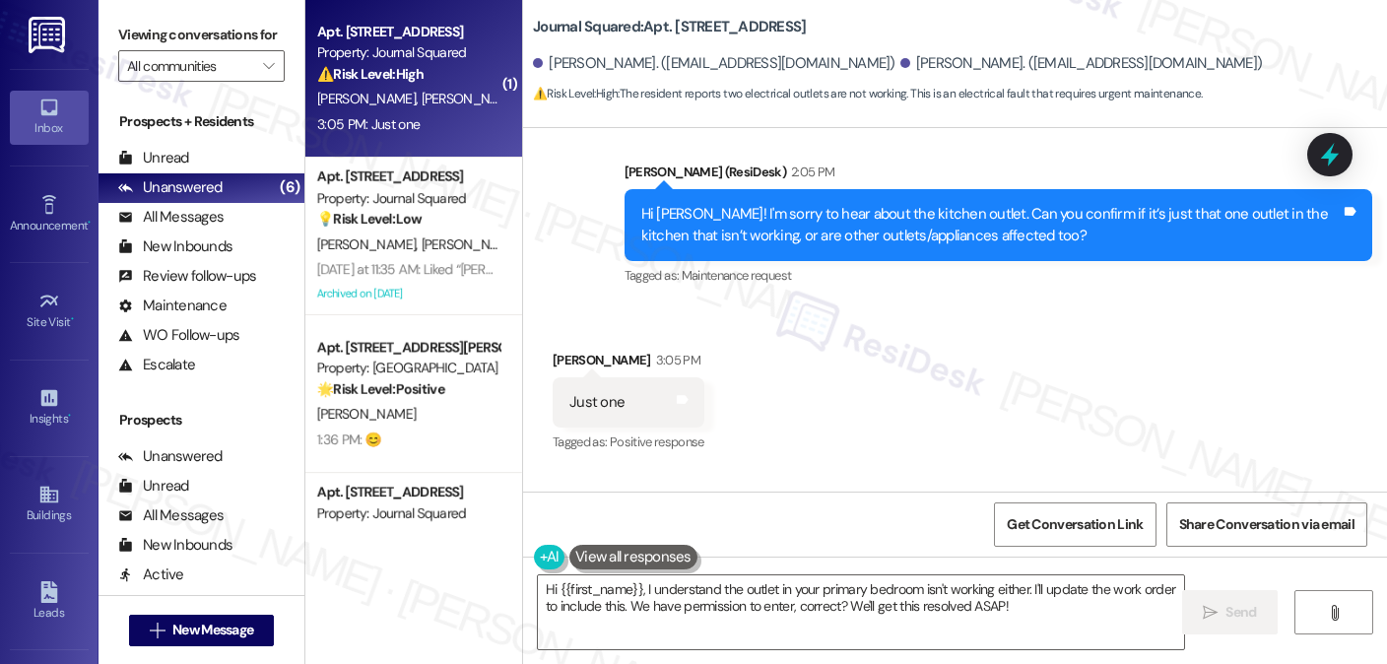
click at [719, 530] on textarea "Hi {{first_name}}, I understand the outlet in your primary bedroom isn't workin…" at bounding box center [861, 612] width 646 height 74
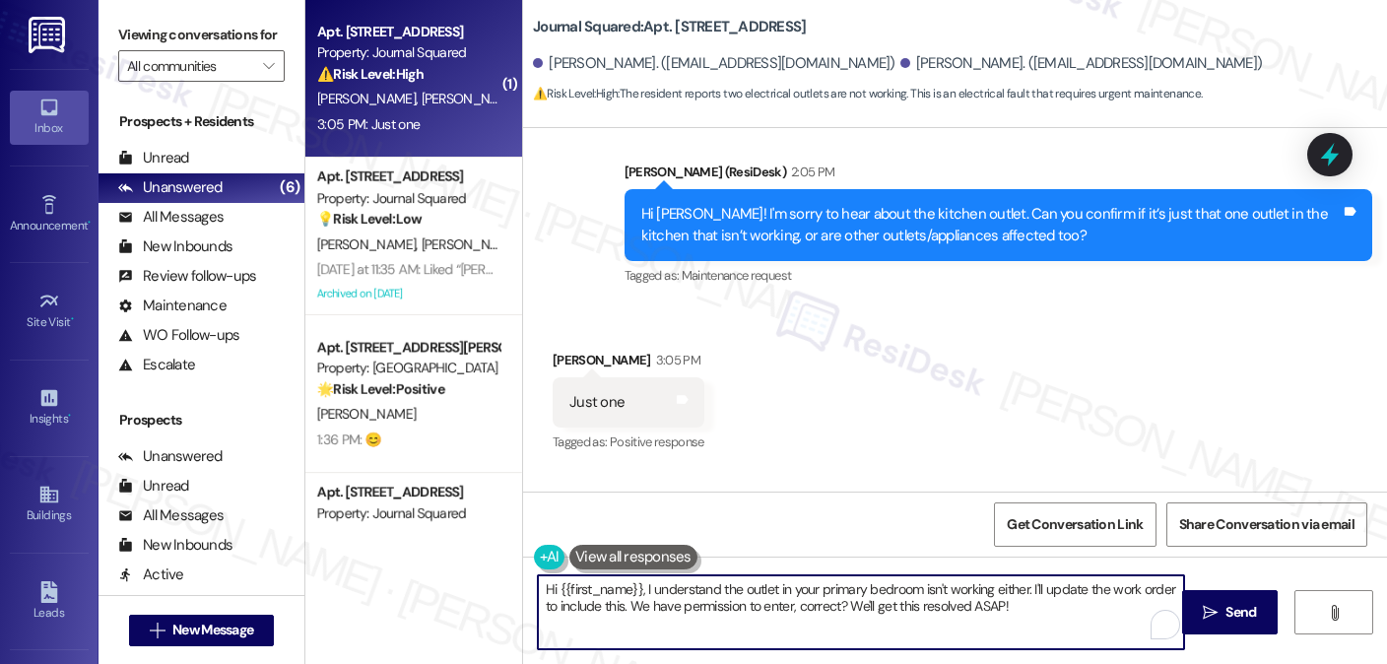
click at [719, 530] on textarea "Hi {{first_name}}, I understand the outlet in your primary bedroom isn't workin…" at bounding box center [861, 612] width 646 height 74
click at [924, 530] on textarea "Hi {{first_name}}, I understand the outlet in your primary bedroom isn't workin…" at bounding box center [861, 612] width 646 height 74
click at [926, 530] on textarea "Hi {{first_name}}, I understand the outlet in your primary bedroom isn't workin…" at bounding box center [861, 612] width 646 height 74
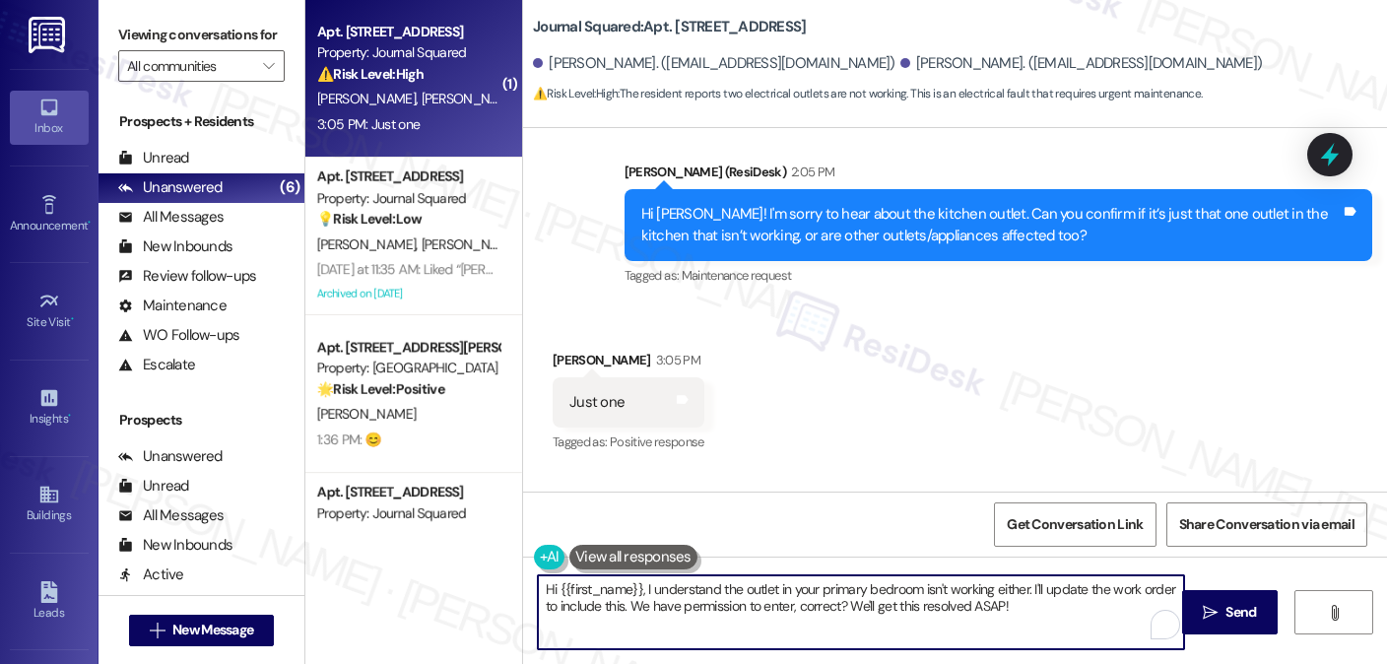
click at [926, 530] on textarea "Hi {{first_name}}, I understand the outlet in your primary bedroom isn't workin…" at bounding box center [861, 612] width 646 height 74
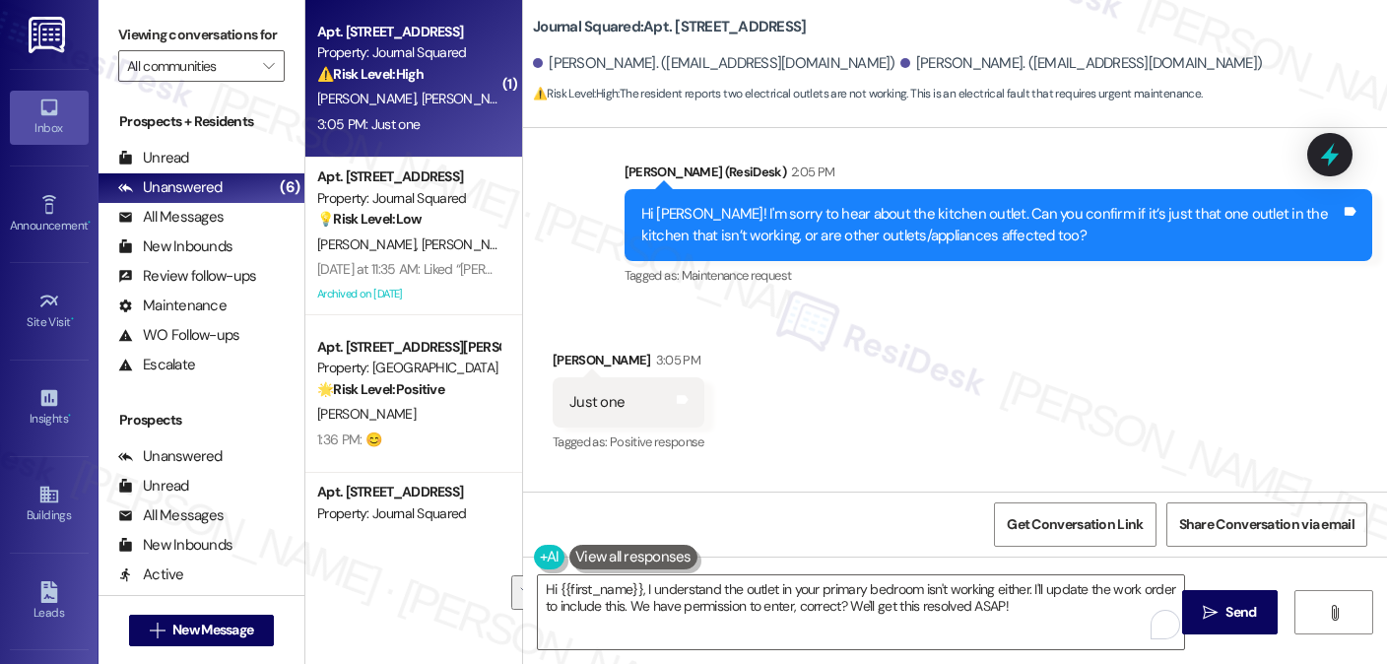
click at [151, 35] on label "Viewing conversations for" at bounding box center [201, 35] width 166 height 31
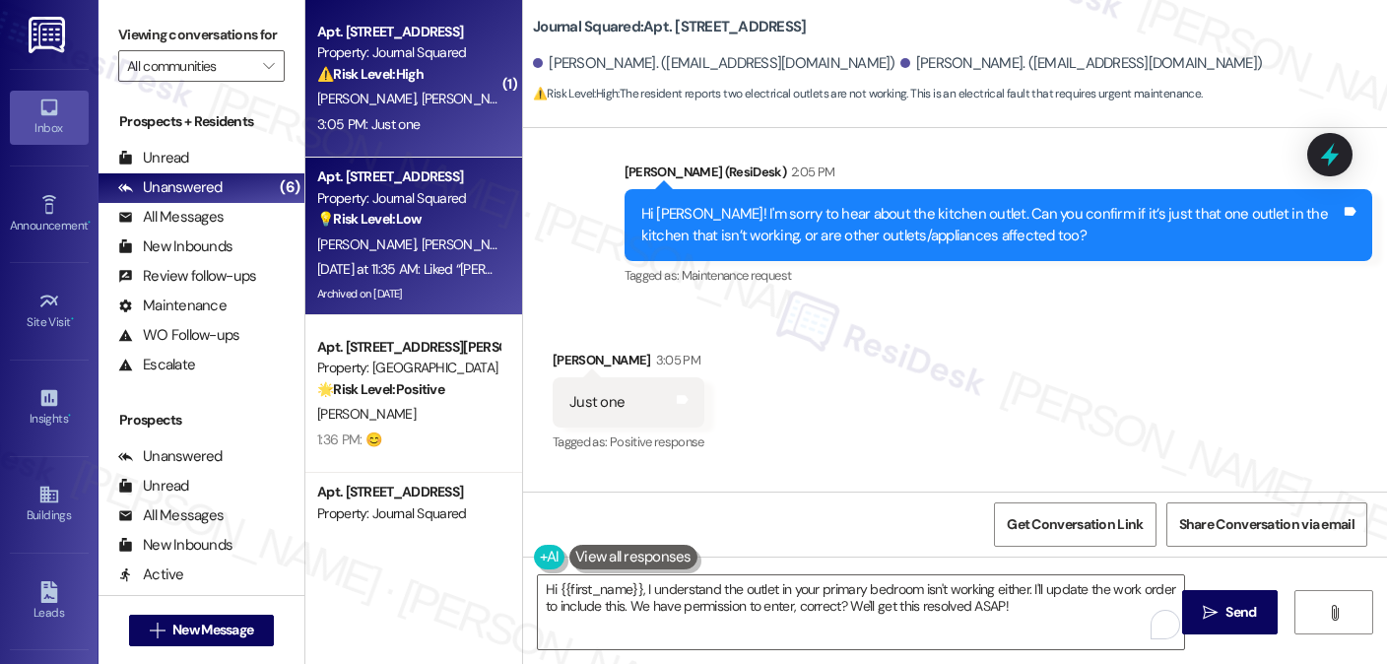
click at [377, 269] on div "[DATE] at 11:35 AM: Liked “[PERSON_NAME] (Journal Squared): Hi [PERSON_NAME], t…" at bounding box center [1013, 269] width 1393 height 18
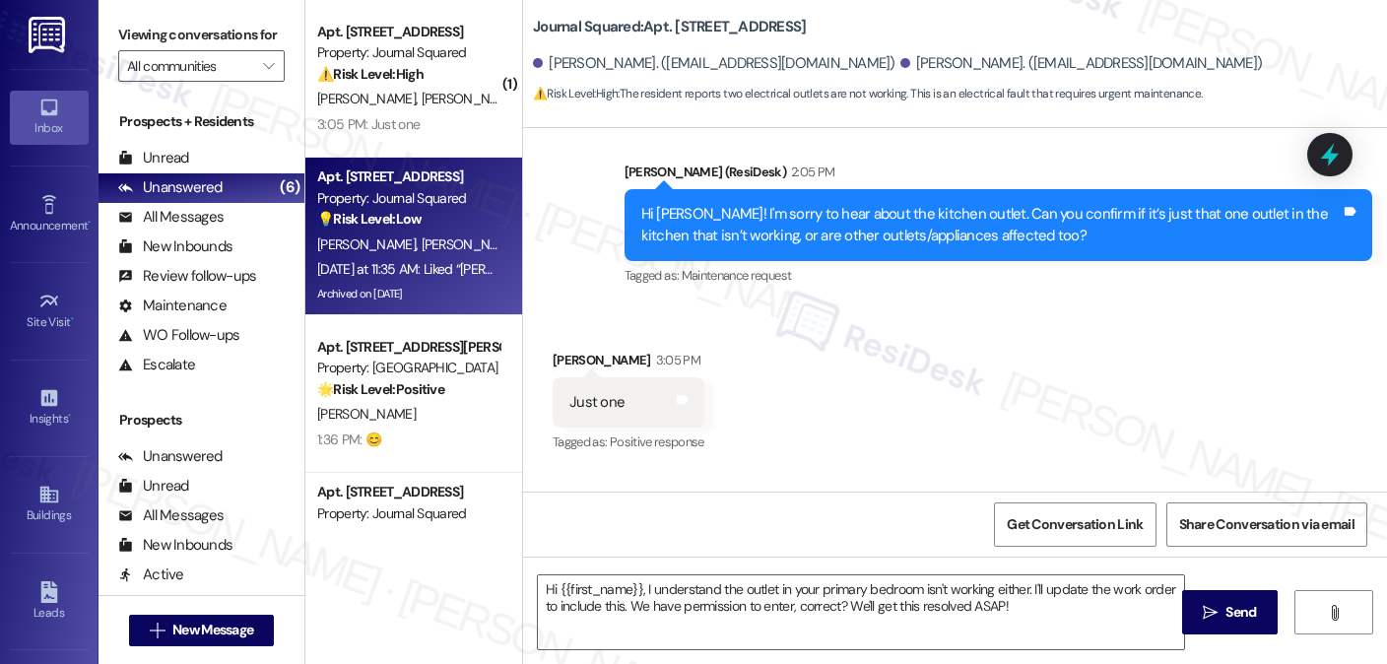
type textarea "Fetching suggested responses. Please feel free to read through the conversation…"
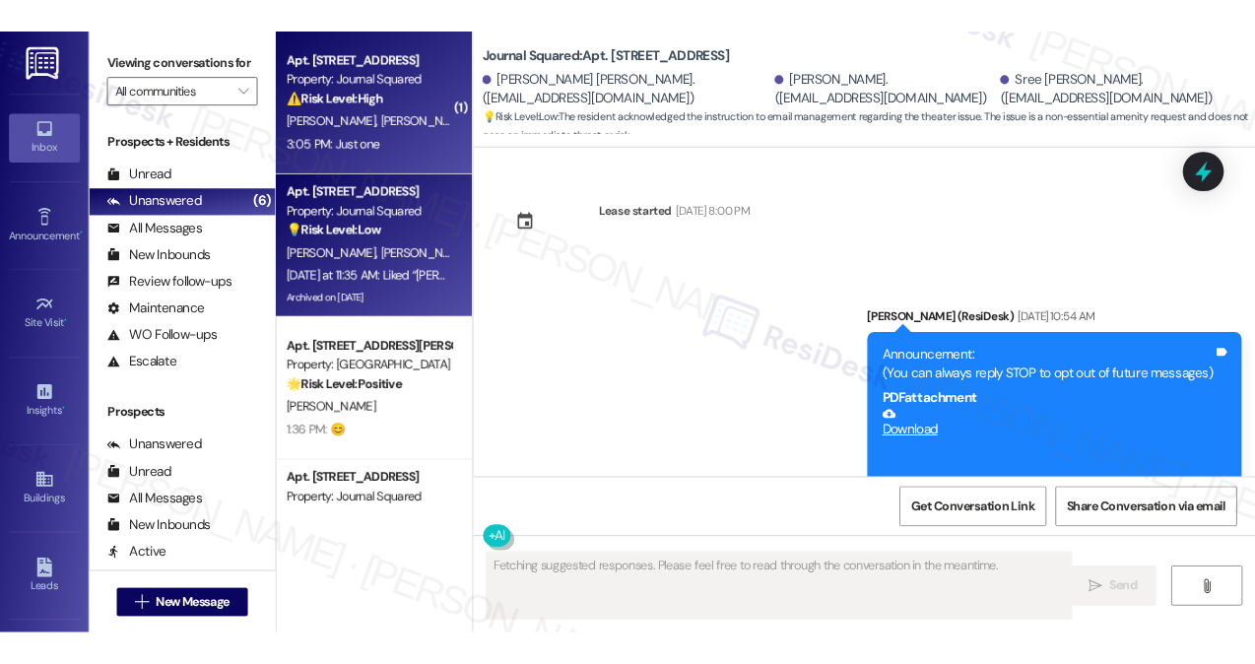
scroll to position [38931, 0]
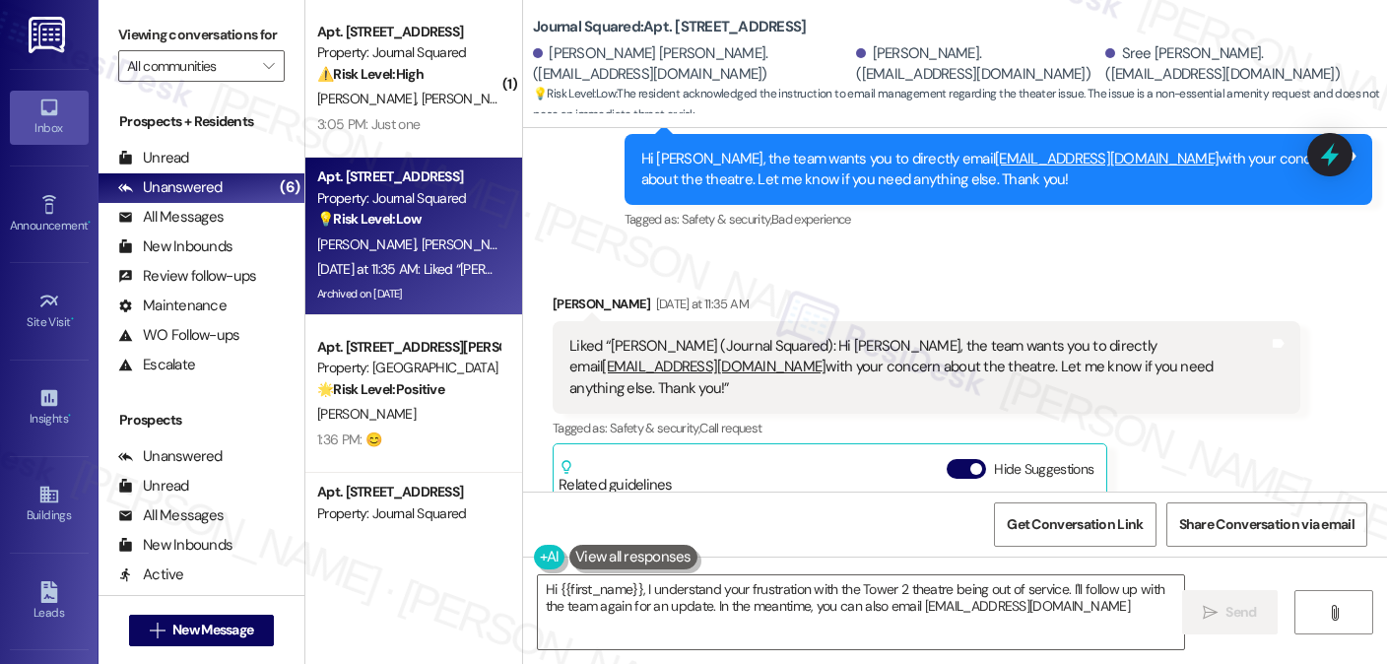
type textarea "Hi {{first_name}}, I understand your frustration with the Tower 2 theatre being…"
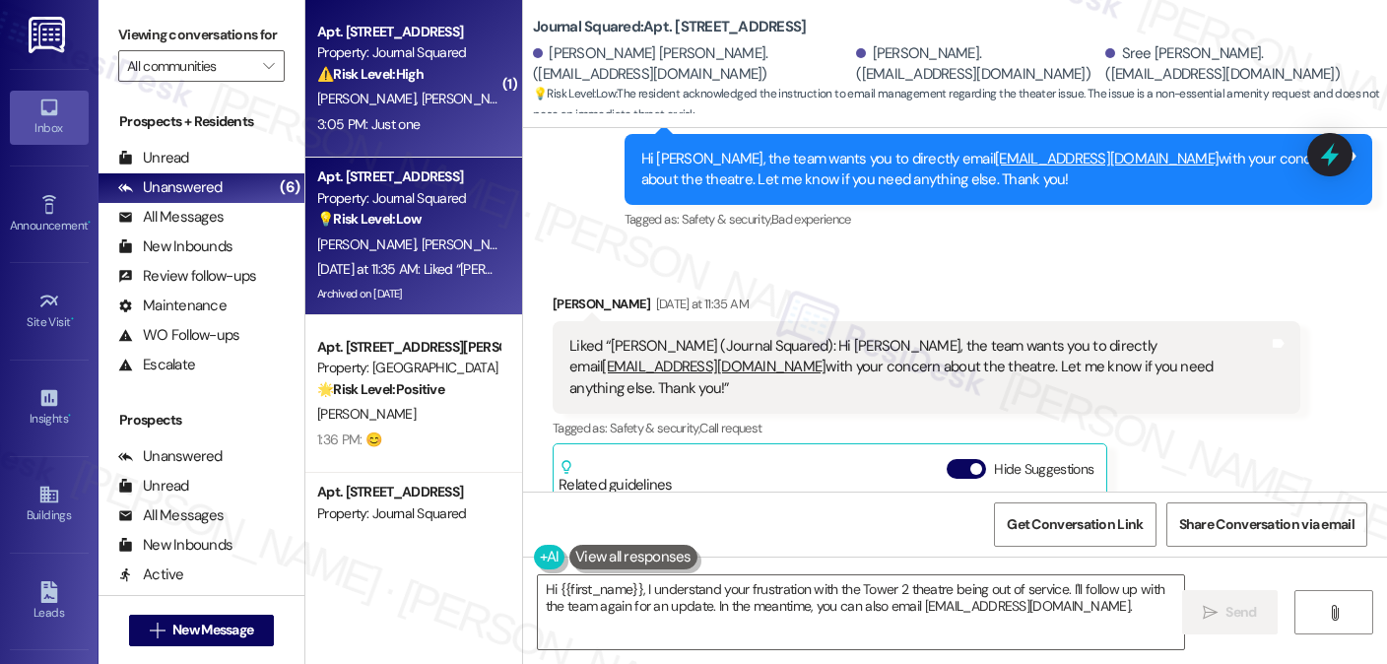
click at [403, 132] on div "3:05 PM: Just one 3:05 PM: Just one" at bounding box center [368, 124] width 102 height 18
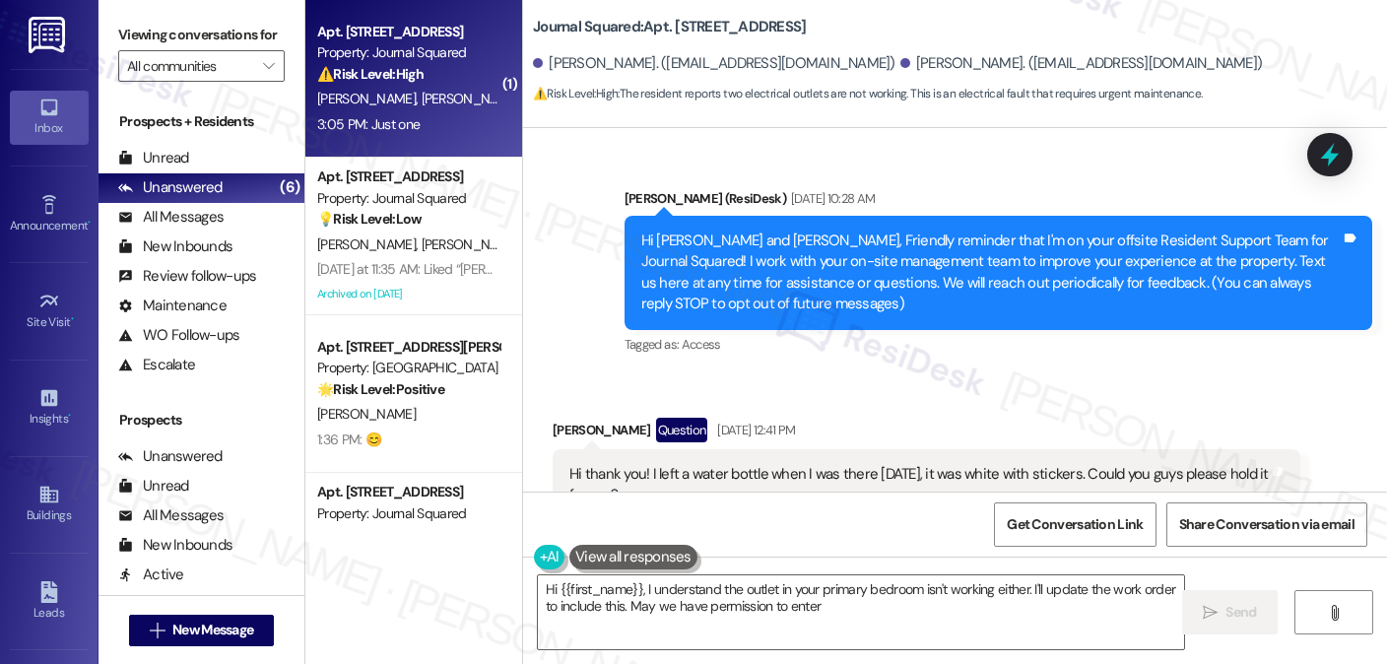
type textarea "Hi {{first_name}}, I understand the outlet in your primary bedroom isn't workin…"
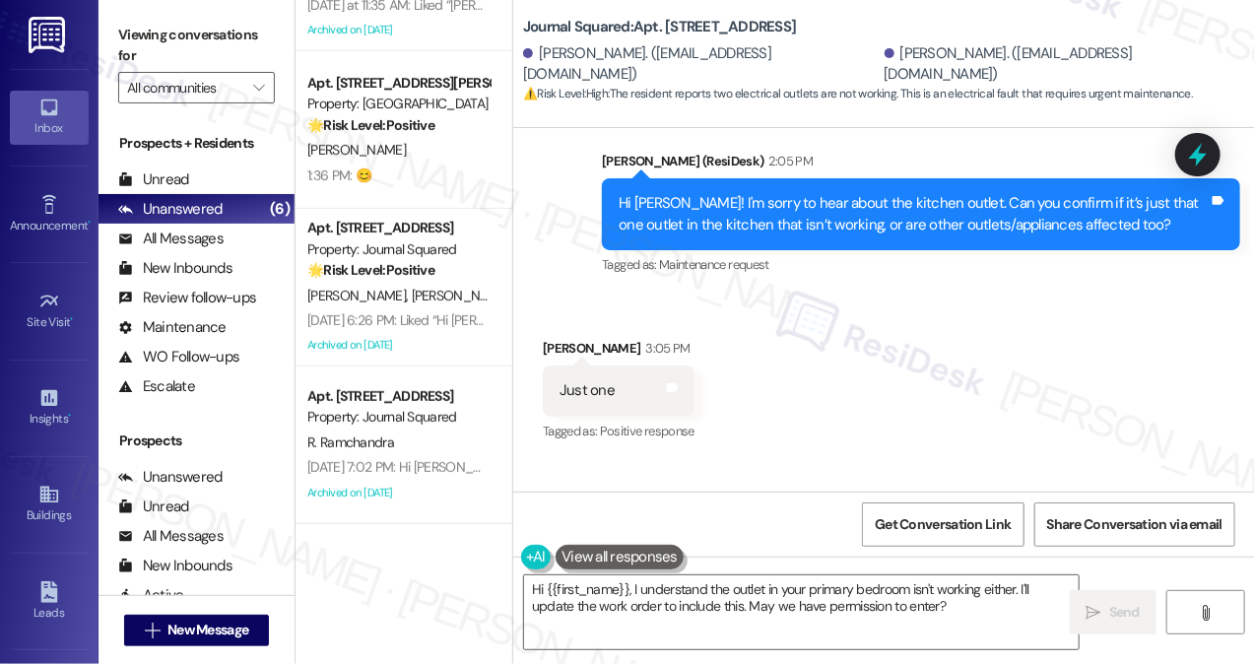
scroll to position [55578, 0]
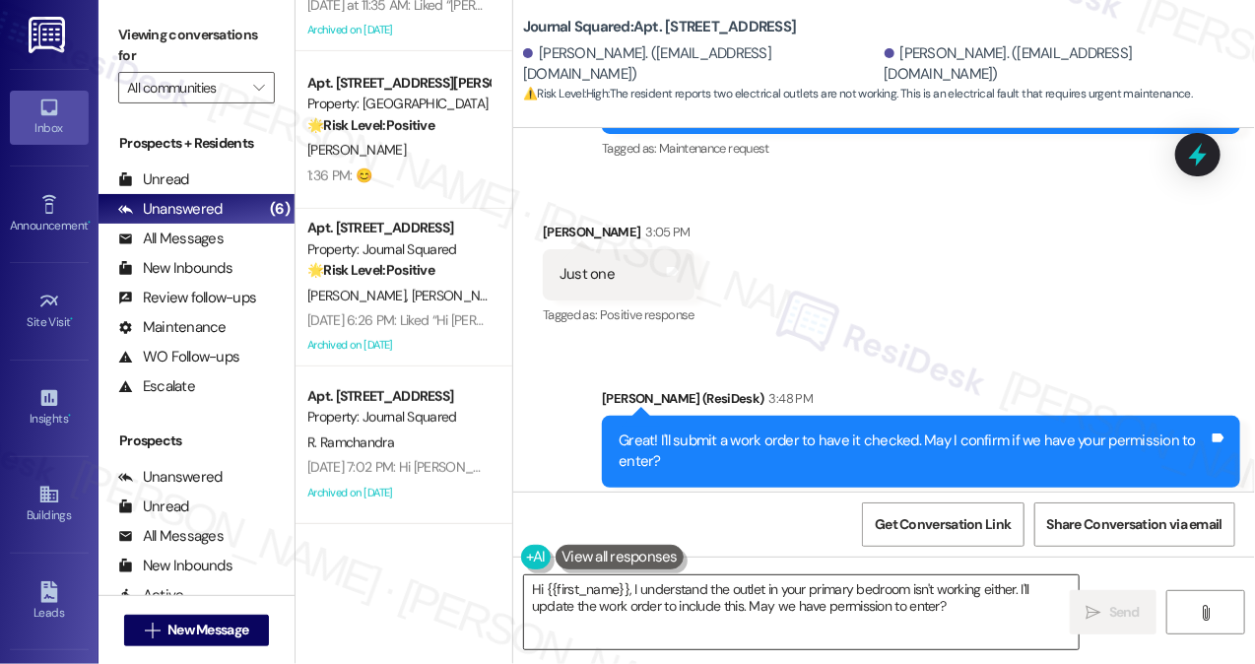
click at [695, 530] on textarea "Hi {{first_name}}, I understand the outlet in your primary bedroom isn't workin…" at bounding box center [801, 612] width 555 height 74
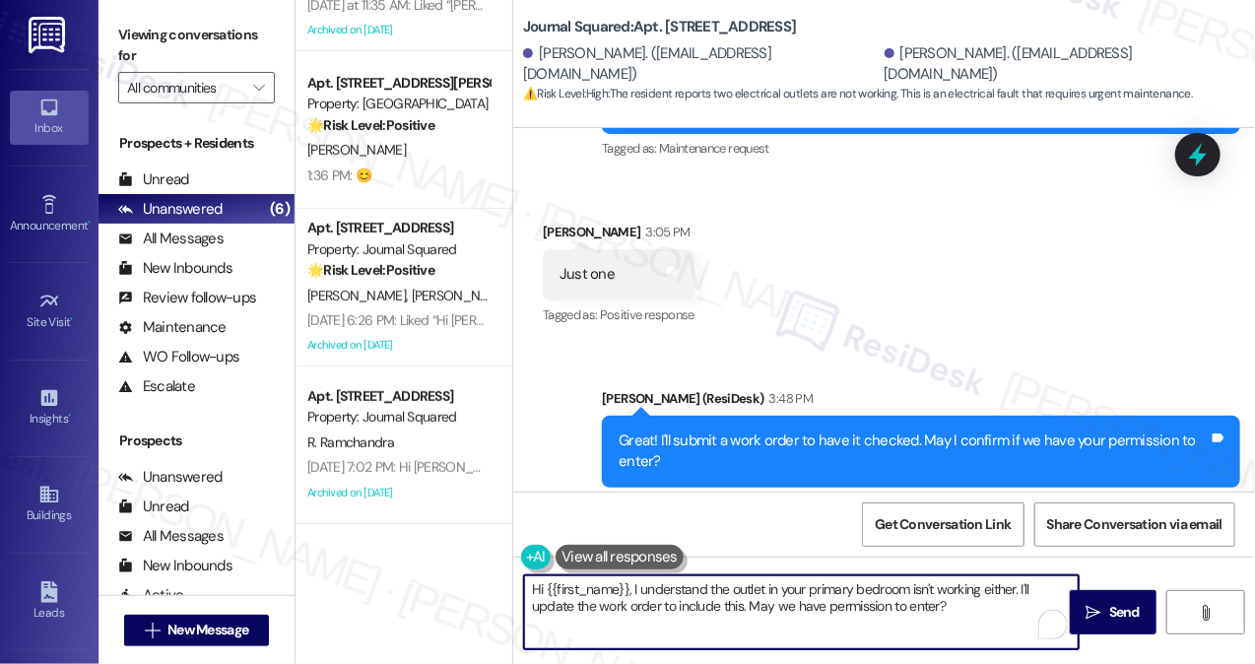
click at [695, 530] on textarea "Hi {{first_name}}, I understand the outlet in your primary bedroom isn't workin…" at bounding box center [801, 612] width 555 height 74
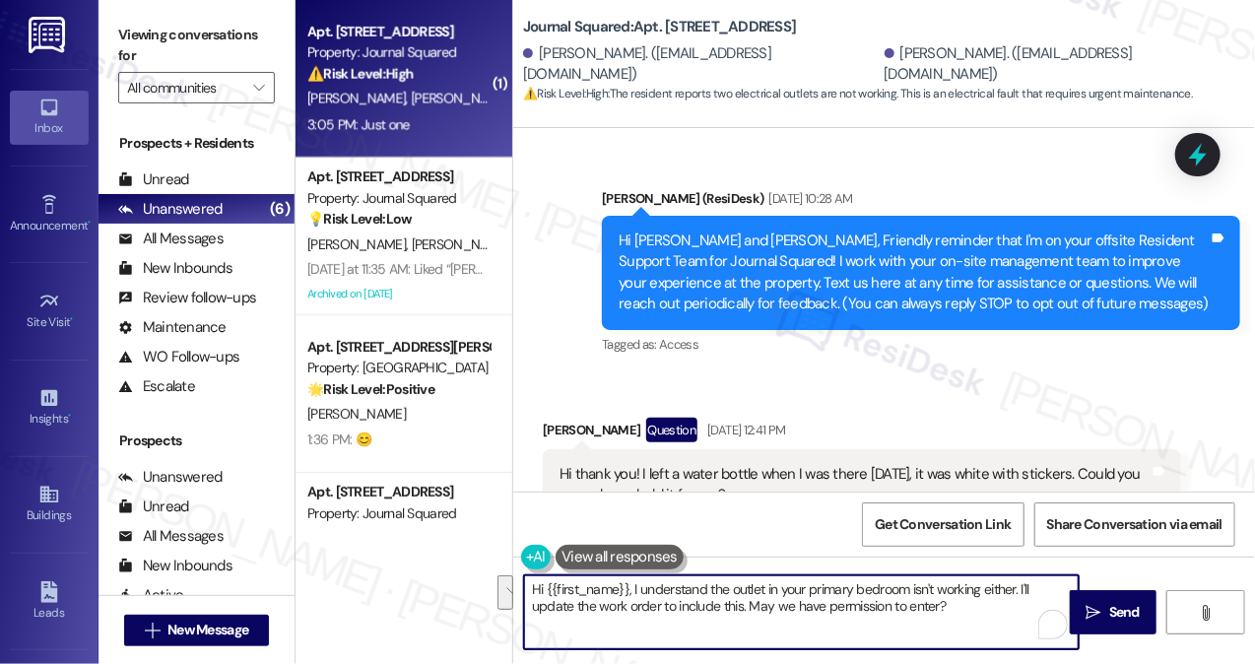
scroll to position [55578, 0]
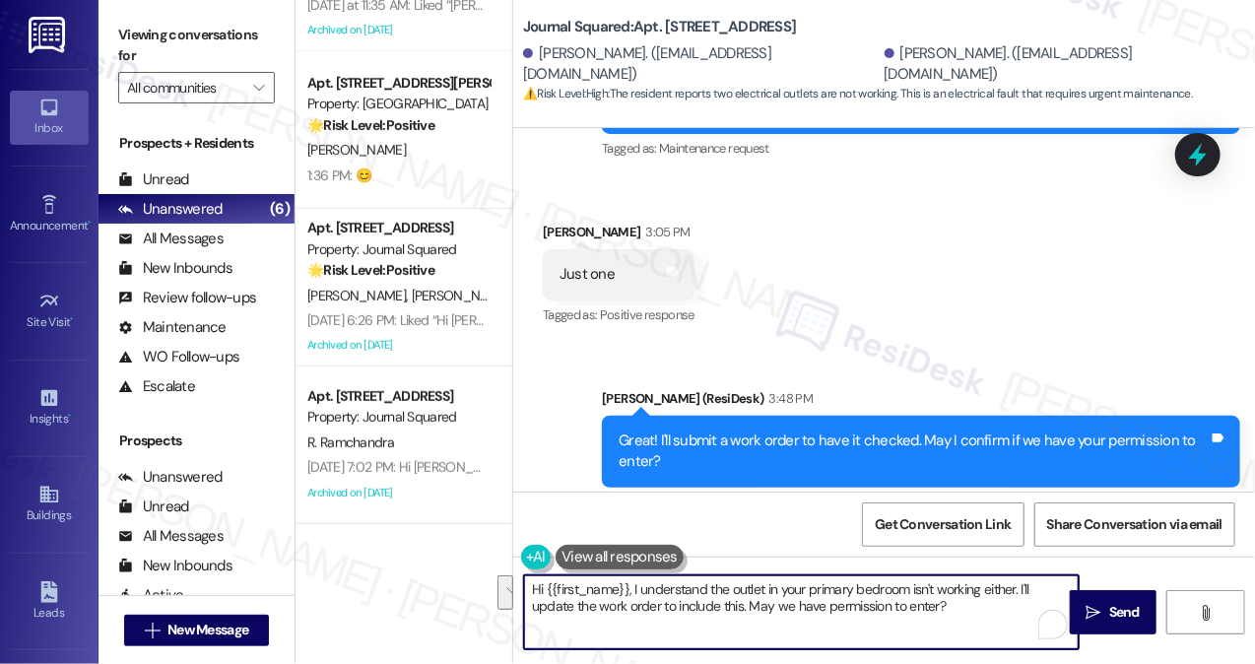
click at [657, 591] on textarea "Hi {{first_name}}, I understand the outlet in your primary bedroom isn't workin…" at bounding box center [801, 612] width 555 height 74
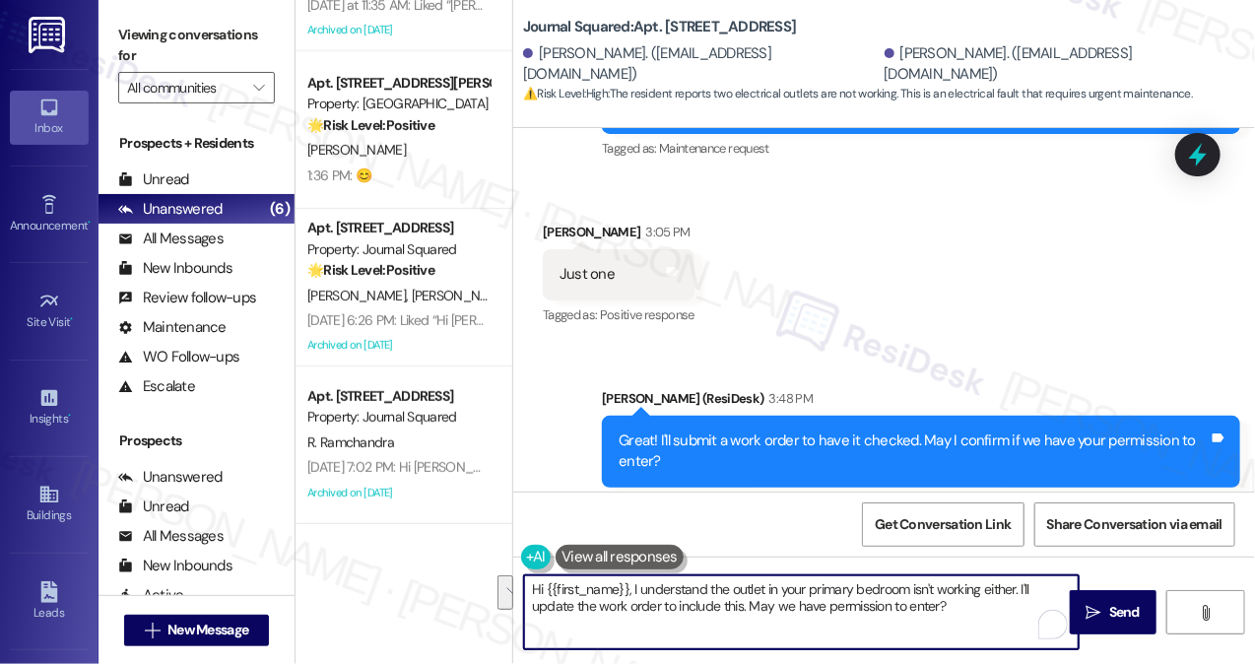
click at [657, 591] on textarea "Hi {{first_name}}, I understand the outlet in your primary bedroom isn't workin…" at bounding box center [801, 612] width 555 height 74
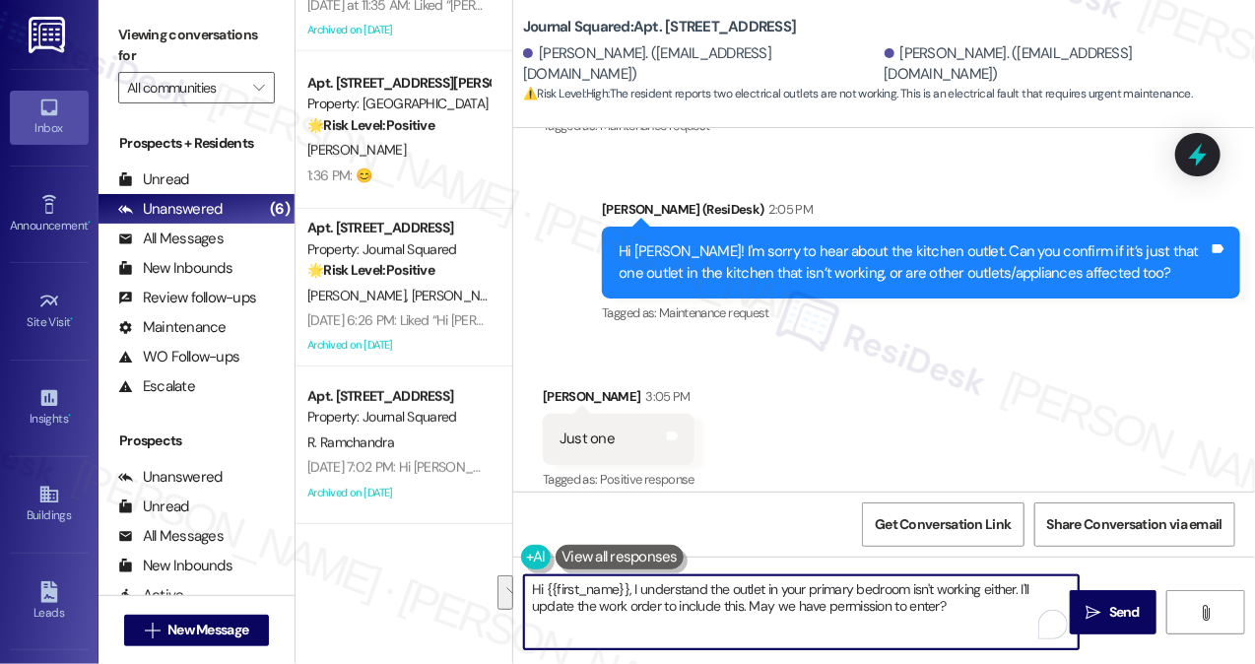
scroll to position [55282, 0]
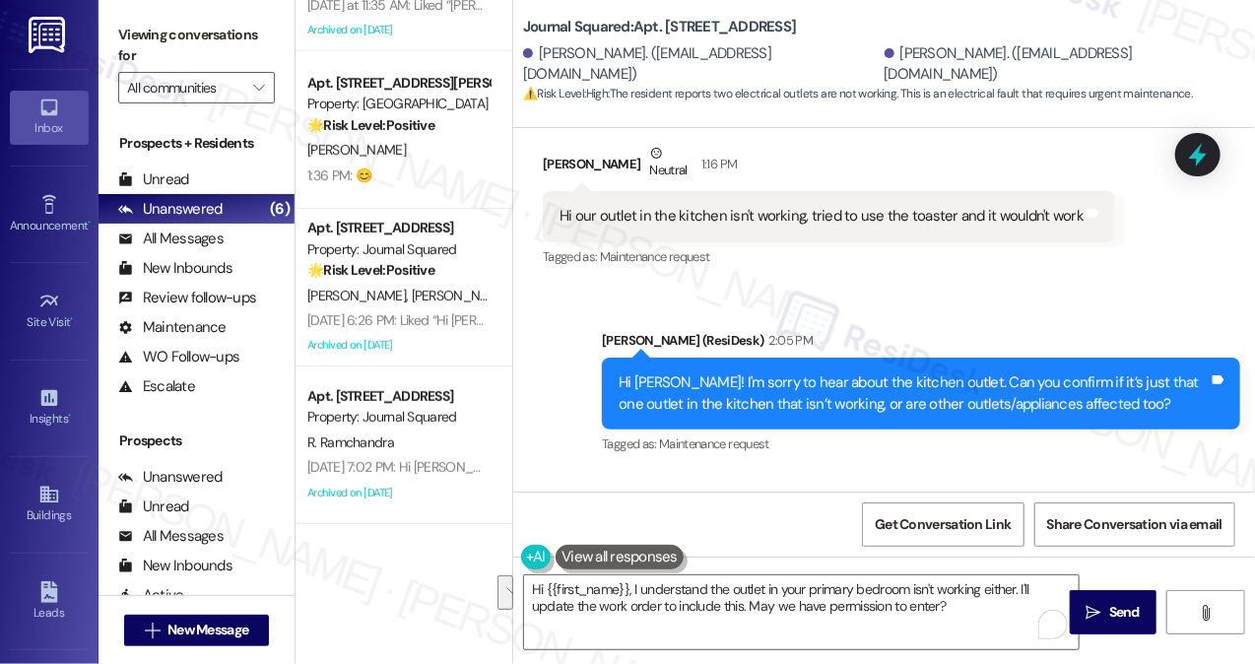
drag, startPoint x: 912, startPoint y: 360, endPoint x: 942, endPoint y: 362, distance: 29.6
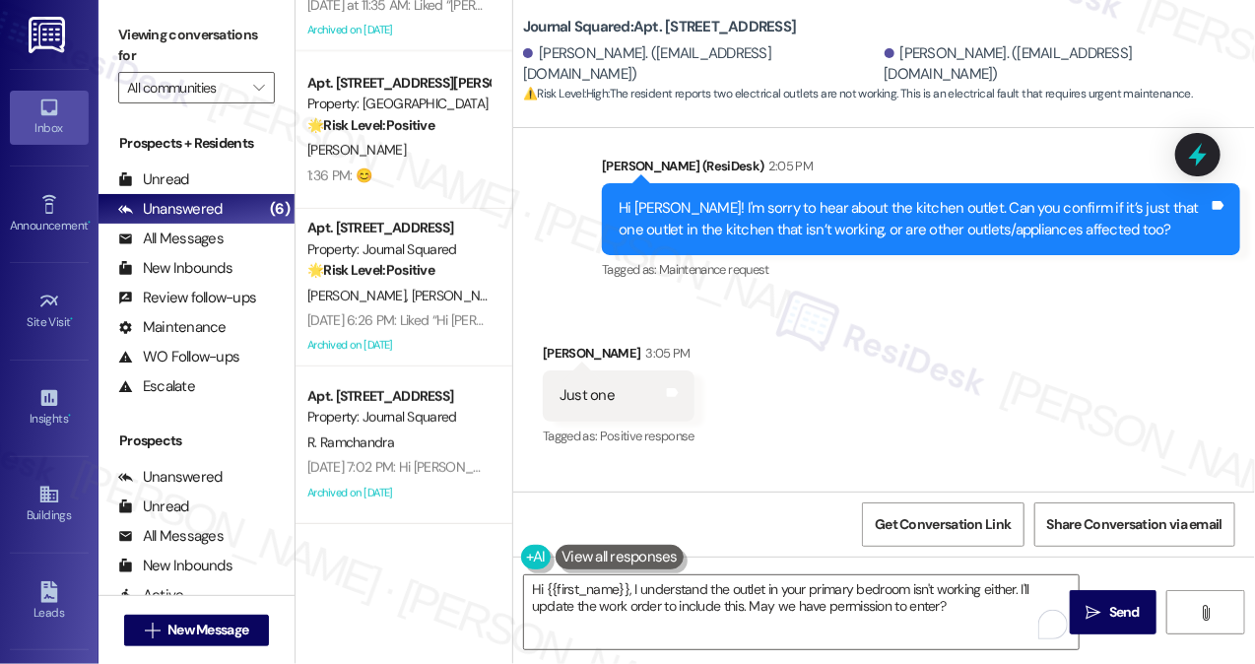
scroll to position [55578, 0]
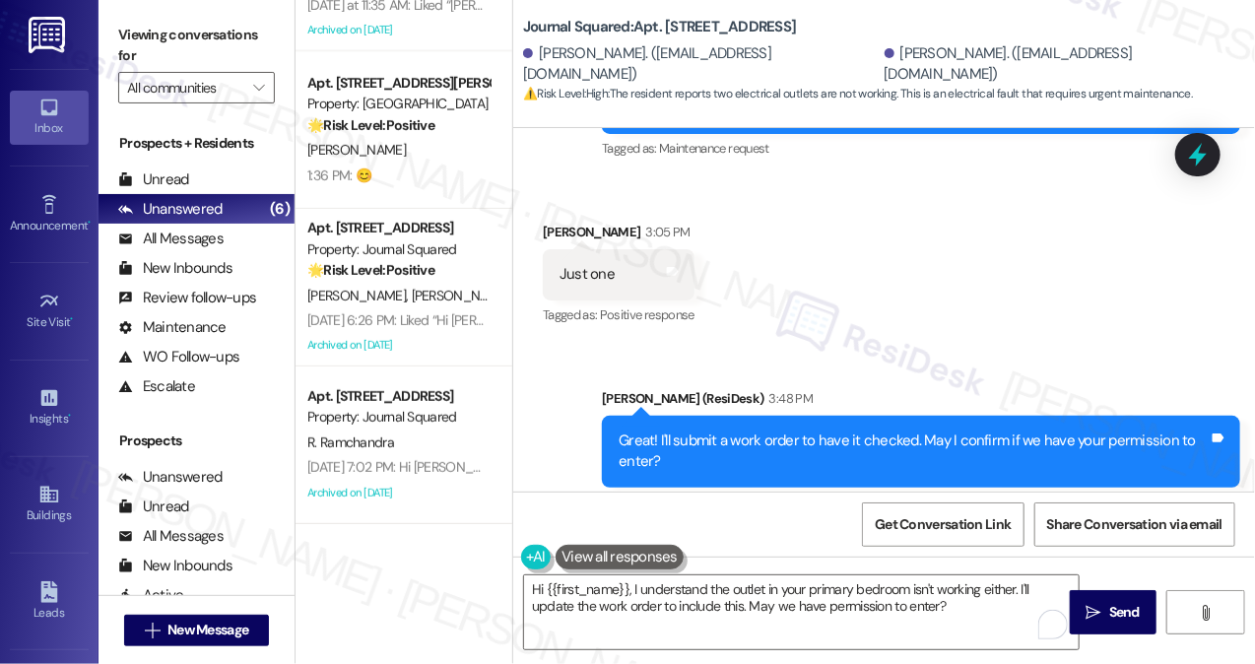
click at [611, 622] on div "Yes and actually the outlet in my bedroom is having the same issue the primary …" at bounding box center [838, 632] width 557 height 21
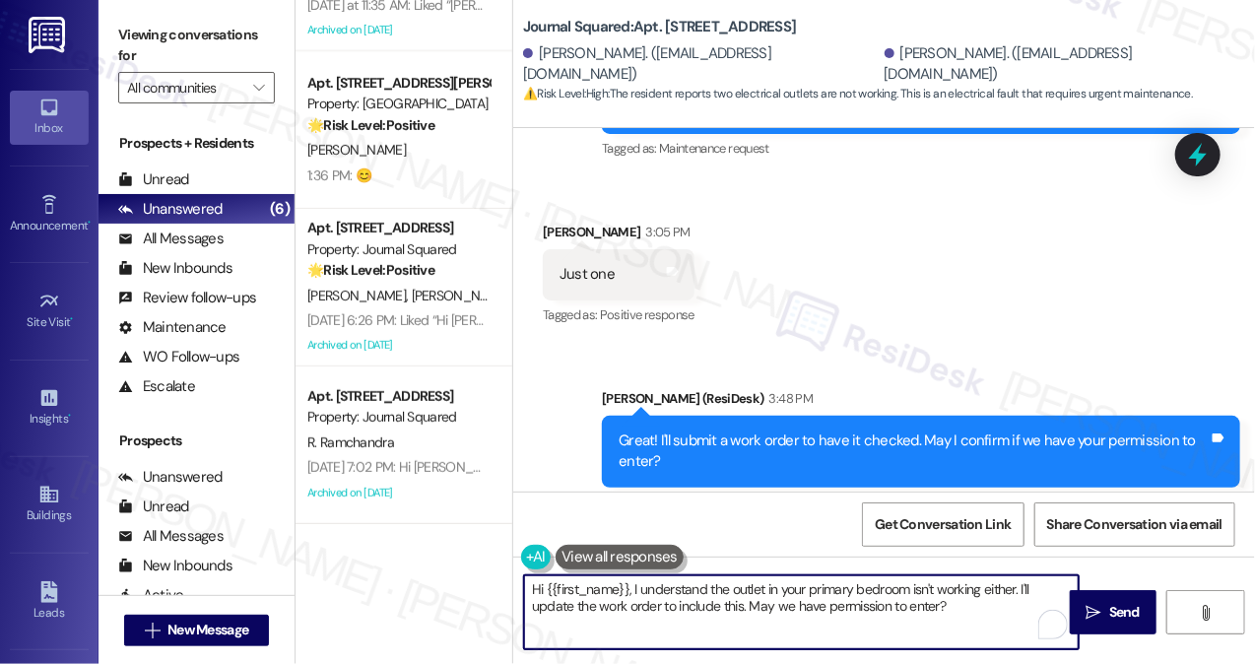
click at [678, 588] on textarea "Hi {{first_name}}, I understand the outlet in your primary bedroom isn't workin…" at bounding box center [801, 612] width 555 height 74
click at [941, 594] on textarea "Got it! I've submitted the request to have your outlets checked." at bounding box center [801, 612] width 555 height 74
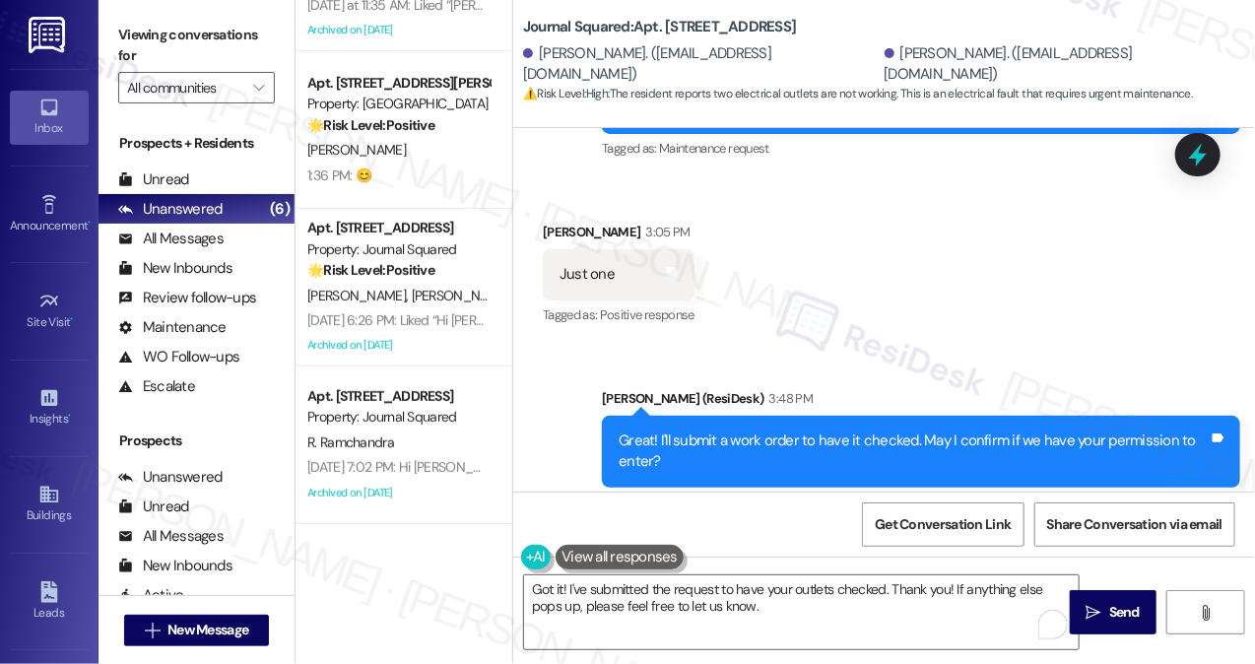
click at [758, 622] on div "Yes and actually the outlet in my bedroom is having the same issue the primary …" at bounding box center [838, 632] width 557 height 21
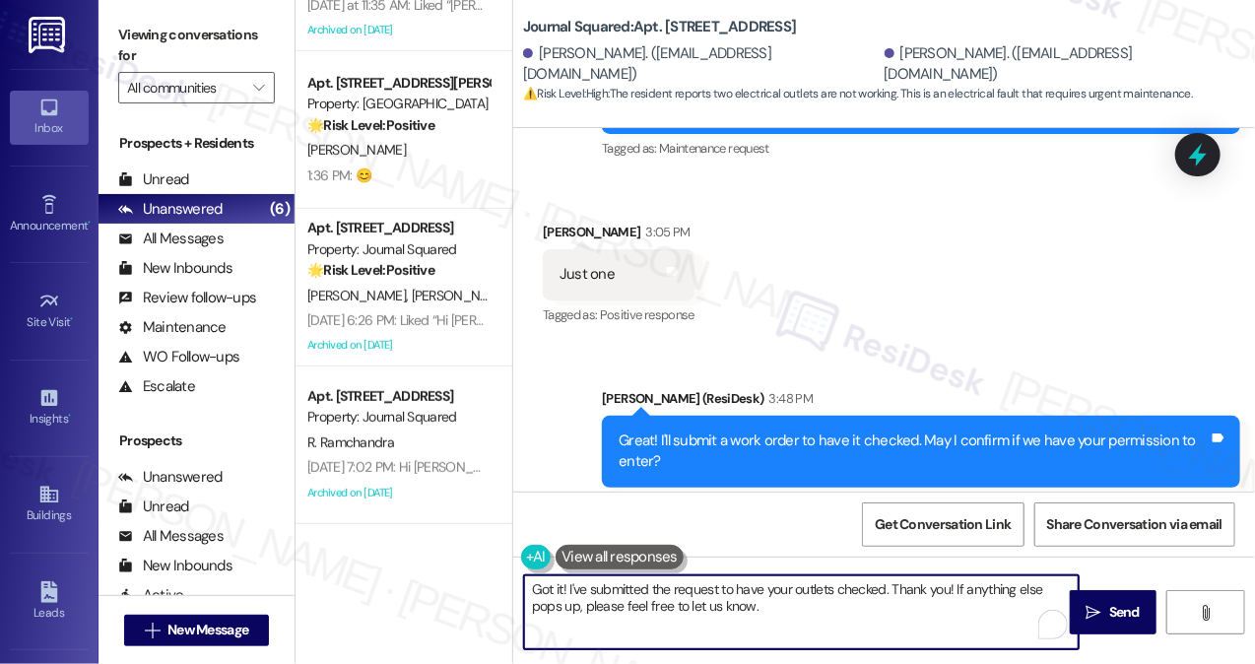
click at [657, 582] on textarea "Got it! I've submitted the request to have your outlets checked. Thank you! If …" at bounding box center [801, 612] width 555 height 74
click at [824, 609] on textarea "Got it! I've submitted the request to have your outlets checked. Thank you! If …" at bounding box center [801, 612] width 555 height 74
drag, startPoint x: 868, startPoint y: 607, endPoint x: 748, endPoint y: 585, distance: 122.1
click at [748, 585] on textarea "Got it! I've submitted the request to have your outlets checked. Thank you! If …" at bounding box center [801, 612] width 555 height 74
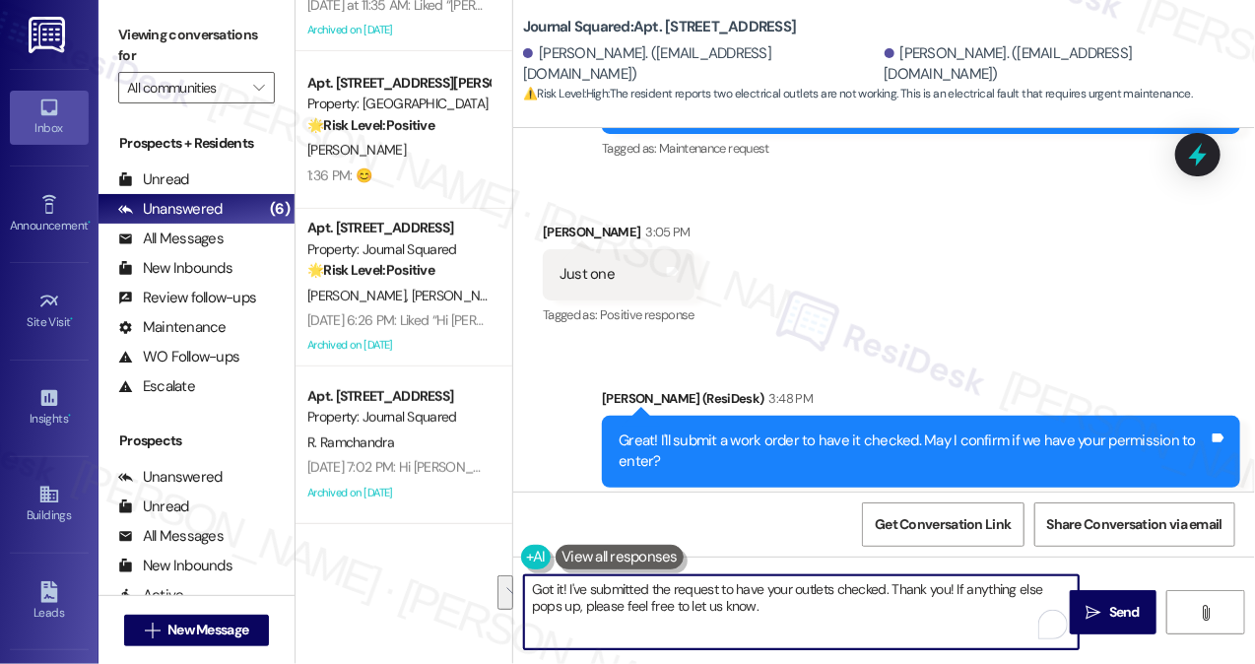
click at [775, 591] on textarea "Got it! I've submitted the request to have your outlets checked. Thank you! If …" at bounding box center [801, 612] width 555 height 74
click at [879, 606] on textarea "Got it! I've submitted the request to have your outlets checked. Thank you! If …" at bounding box center [801, 612] width 555 height 74
drag, startPoint x: 956, startPoint y: 592, endPoint x: 894, endPoint y: 584, distance: 61.6
click at [894, 584] on textarea "Got it! I've submitted the request to have your outlets checked. Thank you! If …" at bounding box center [801, 612] width 555 height 74
type textarea "Got it! I've submitted the request to have your outlets checked. If anything el…"
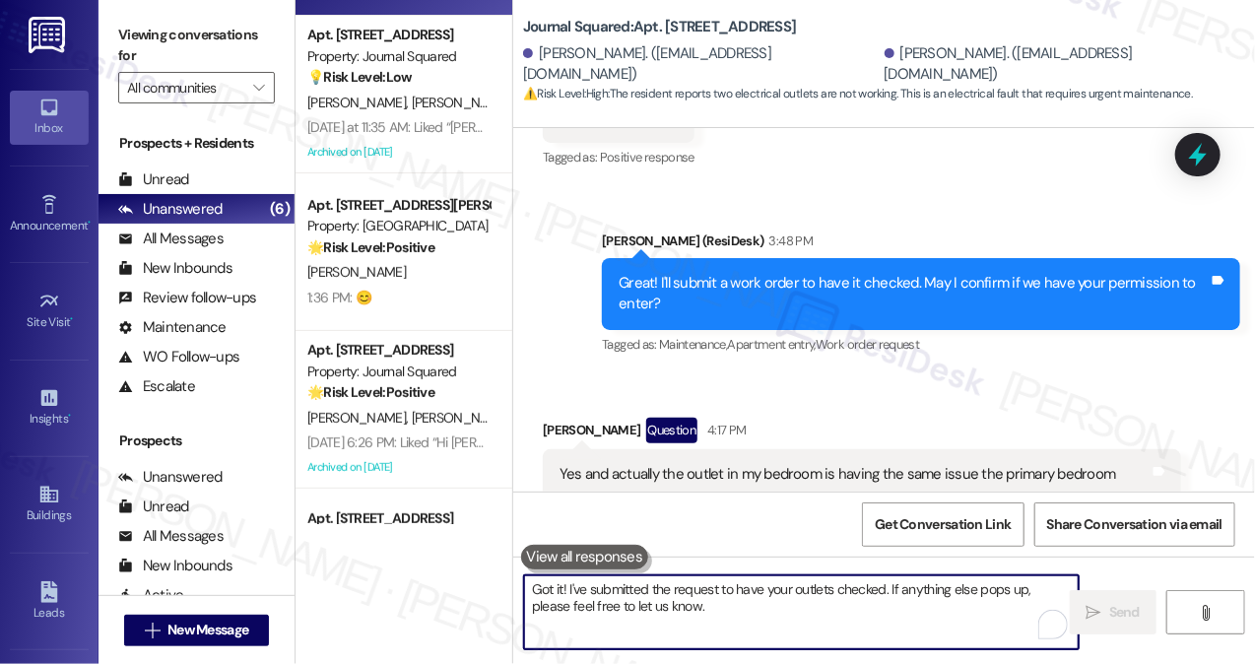
scroll to position [0, 0]
